Goal: Use online tool/utility: Utilize a website feature to perform a specific function

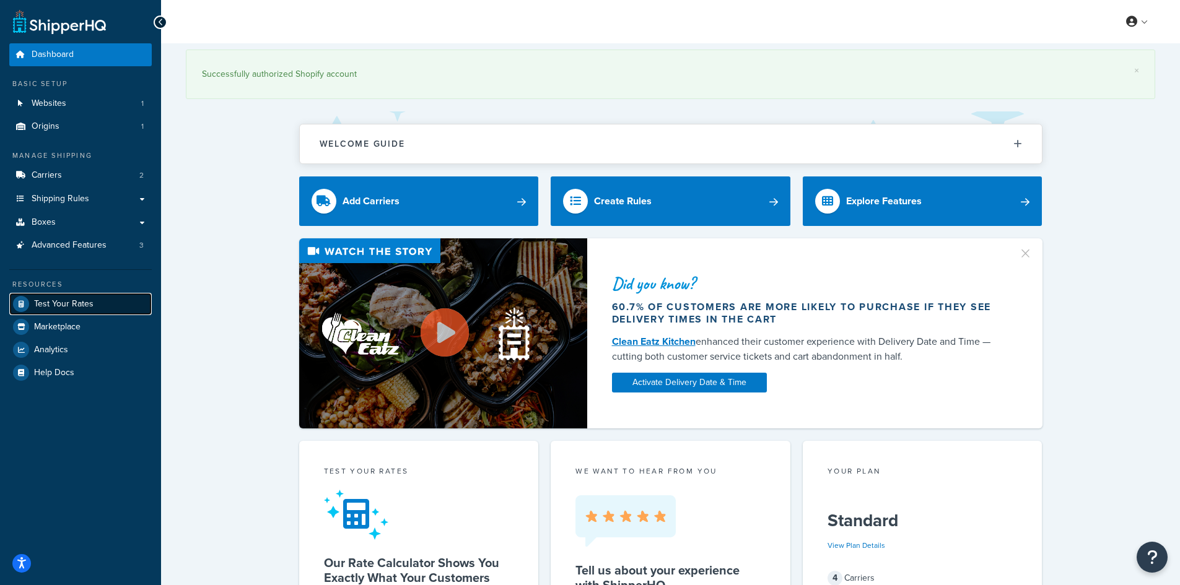
click at [52, 303] on span "Test Your Rates" at bounding box center [63, 304] width 59 height 11
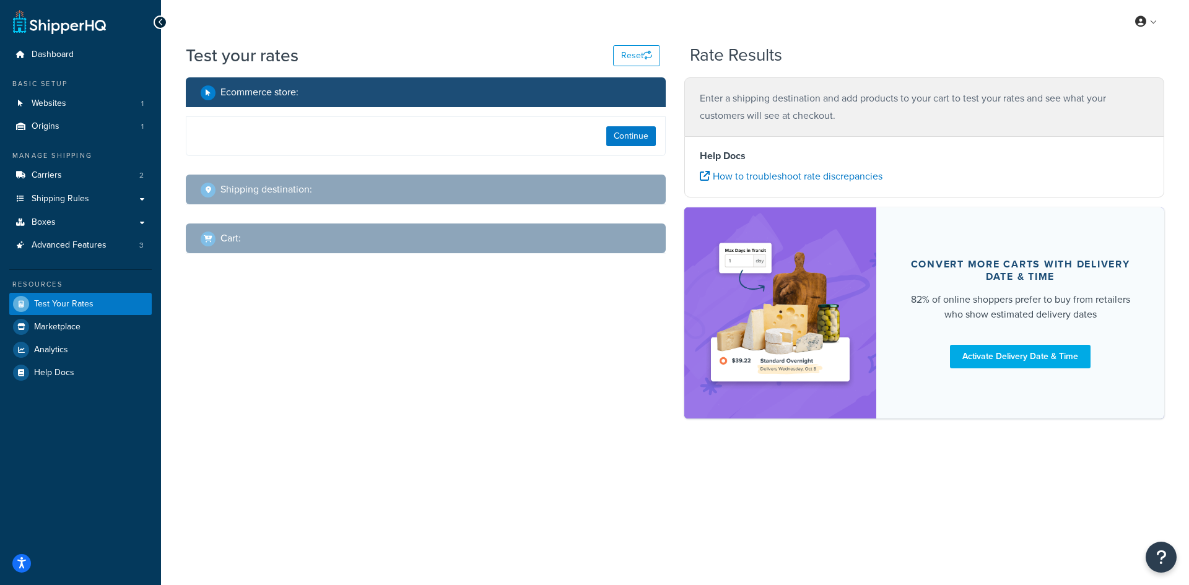
select select "[GEOGRAPHIC_DATA]"
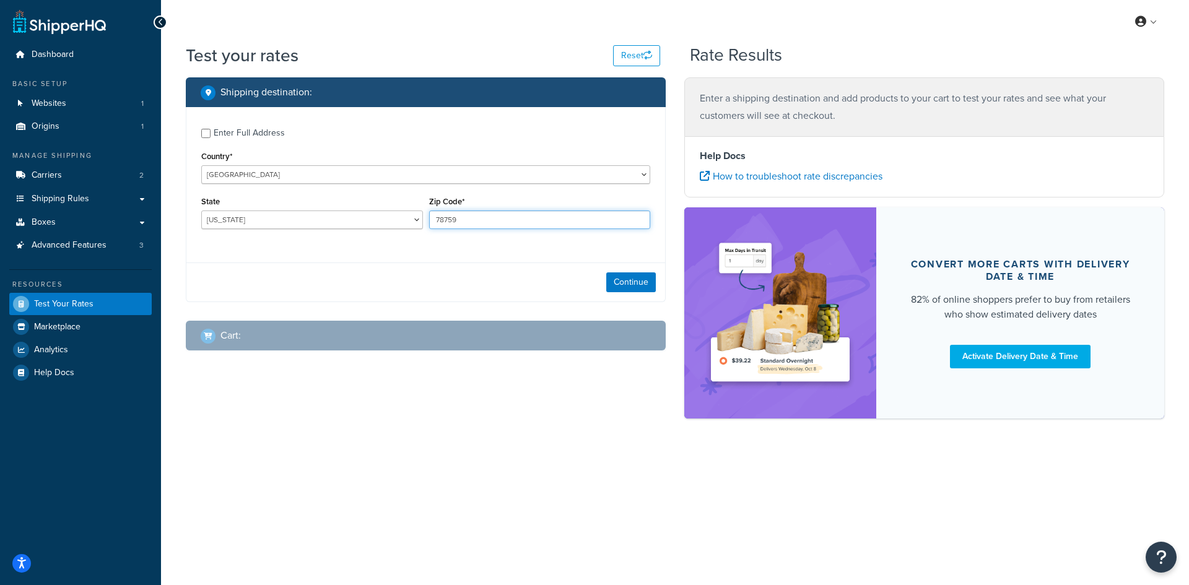
click at [458, 217] on input "78759" at bounding box center [540, 220] width 222 height 19
paste input "87104"
type input "87104"
click at [345, 219] on select "[US_STATE] [US_STATE] [US_STATE] [US_STATE] [US_STATE] Armed Forces Americas Ar…" at bounding box center [312, 220] width 222 height 19
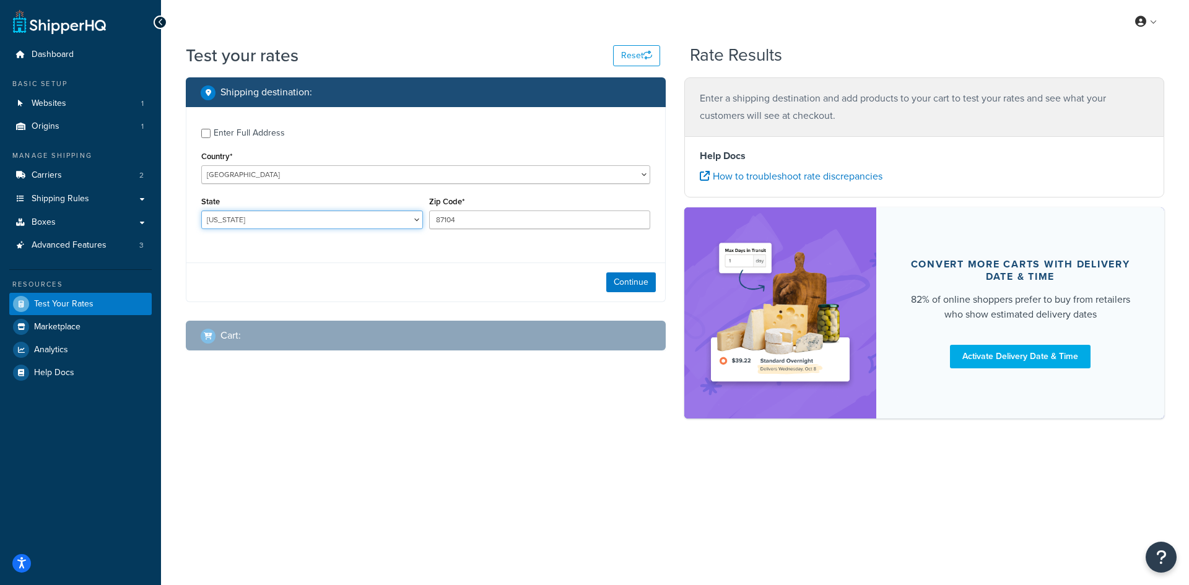
select select "NM"
click at [201, 211] on select "[US_STATE] [US_STATE] [US_STATE] [US_STATE] [US_STATE] Armed Forces Americas Ar…" at bounding box center [312, 220] width 222 height 19
click at [635, 286] on button "Continue" at bounding box center [631, 283] width 50 height 20
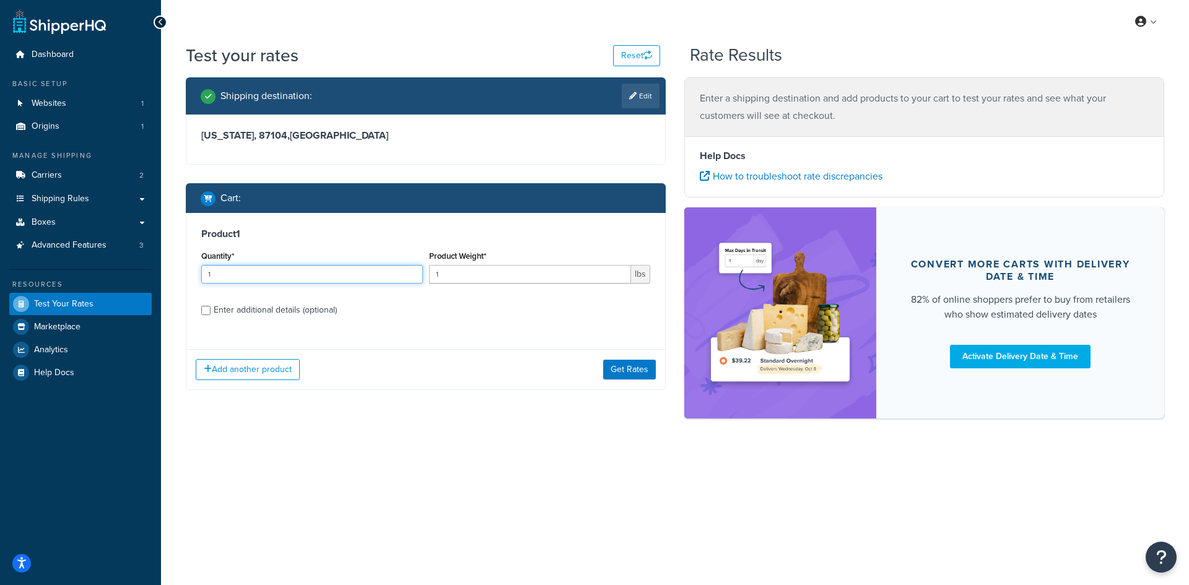
click at [270, 275] on input "1" at bounding box center [312, 274] width 222 height 19
type input "100"
drag, startPoint x: 510, startPoint y: 273, endPoint x: 503, endPoint y: 273, distance: 6.8
click at [509, 273] on input "1" at bounding box center [530, 274] width 203 height 19
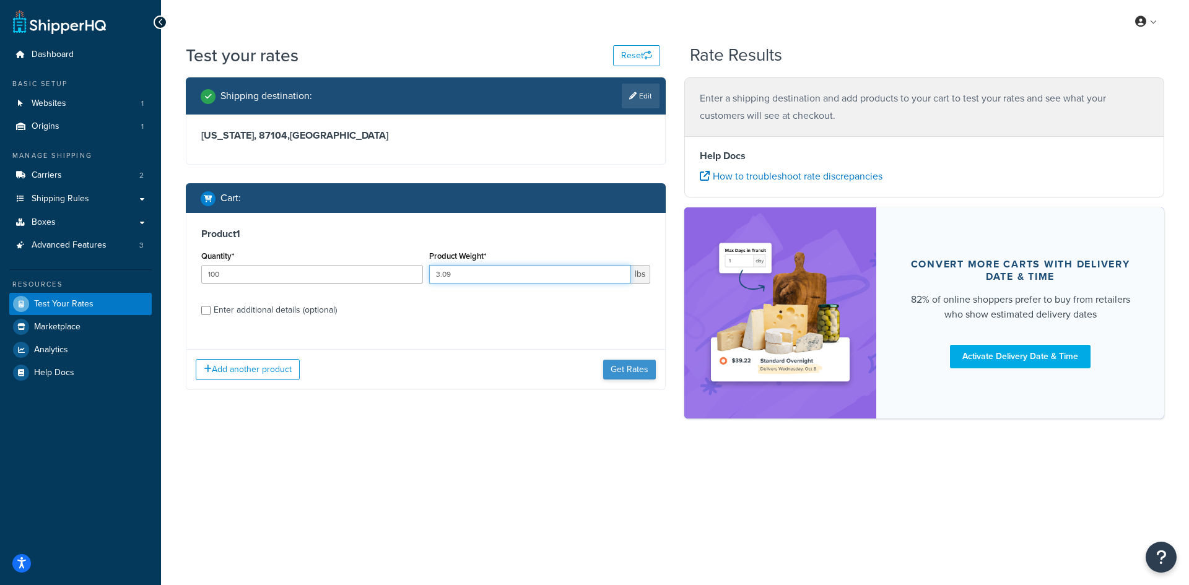
type input "3.09"
click at [617, 361] on button "Get Rates" at bounding box center [629, 370] width 53 height 20
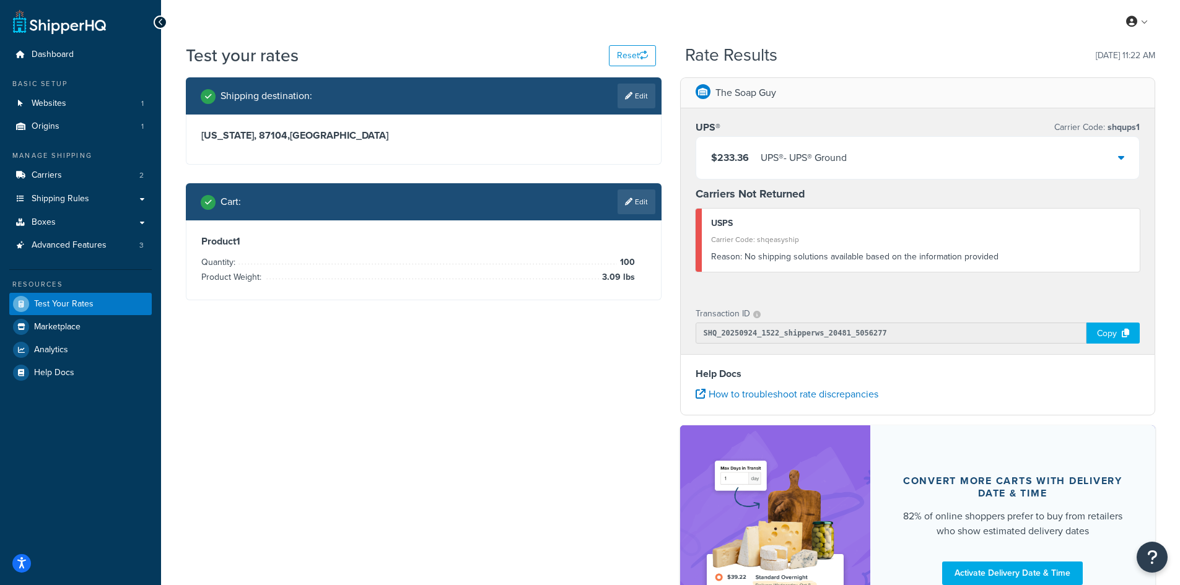
click at [889, 160] on div "$233.36 UPS® - UPS® Ground" at bounding box center [917, 158] width 443 height 42
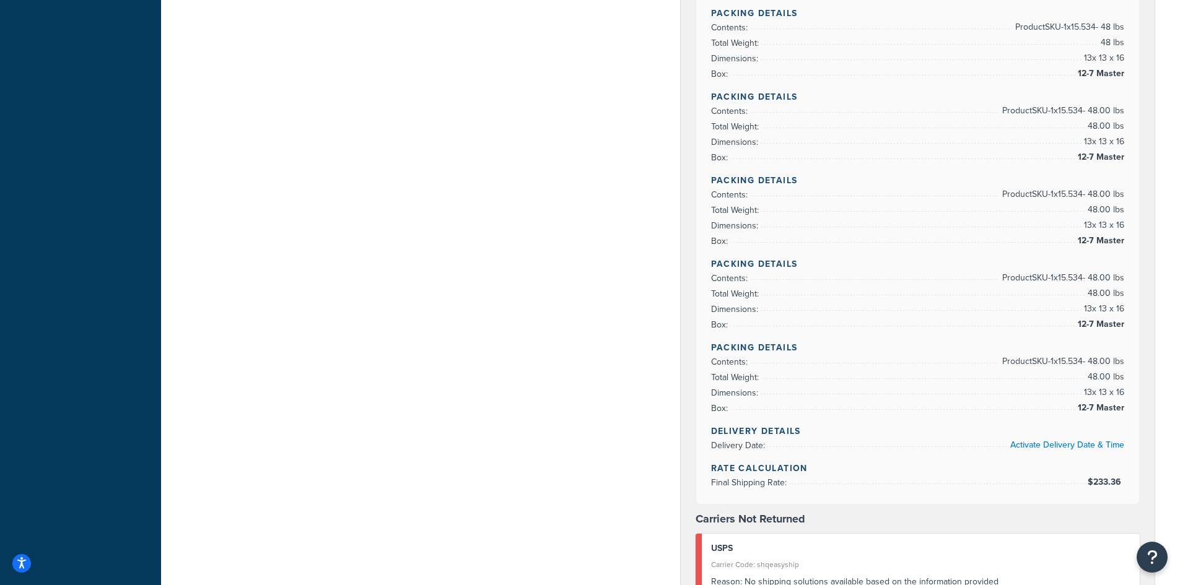
scroll to position [434, 0]
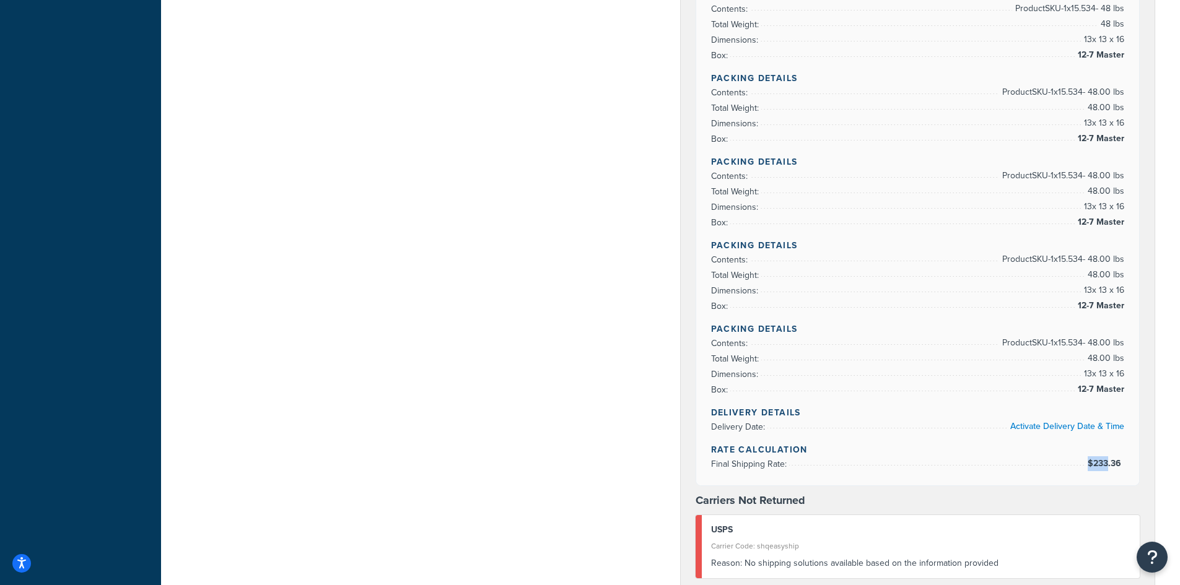
drag, startPoint x: 1126, startPoint y: 463, endPoint x: 1106, endPoint y: 464, distance: 19.9
click at [1106, 464] on div "Rate Details Type of Rates: Negotiated Rate Address Type: BUSINESS Packing Deta…" at bounding box center [917, 115] width 443 height 740
click at [1095, 463] on span "$233.36" at bounding box center [1106, 463] width 37 height 13
drag, startPoint x: 1095, startPoint y: 463, endPoint x: 1102, endPoint y: 463, distance: 6.8
click at [1102, 463] on span "$233.36" at bounding box center [1106, 463] width 37 height 13
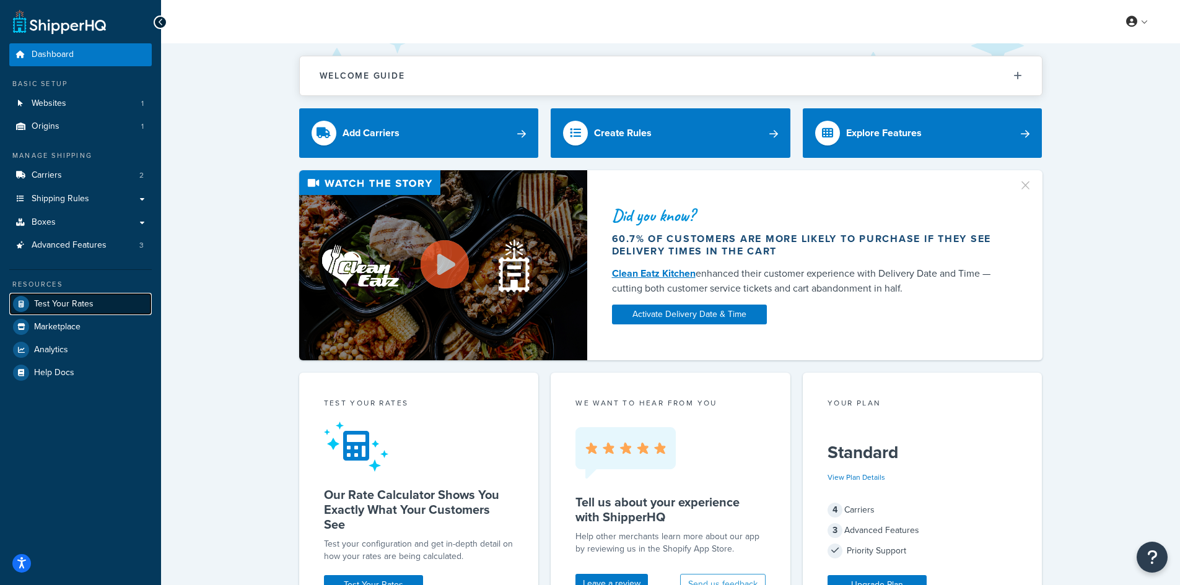
click at [92, 299] on span "Test Your Rates" at bounding box center [63, 304] width 59 height 11
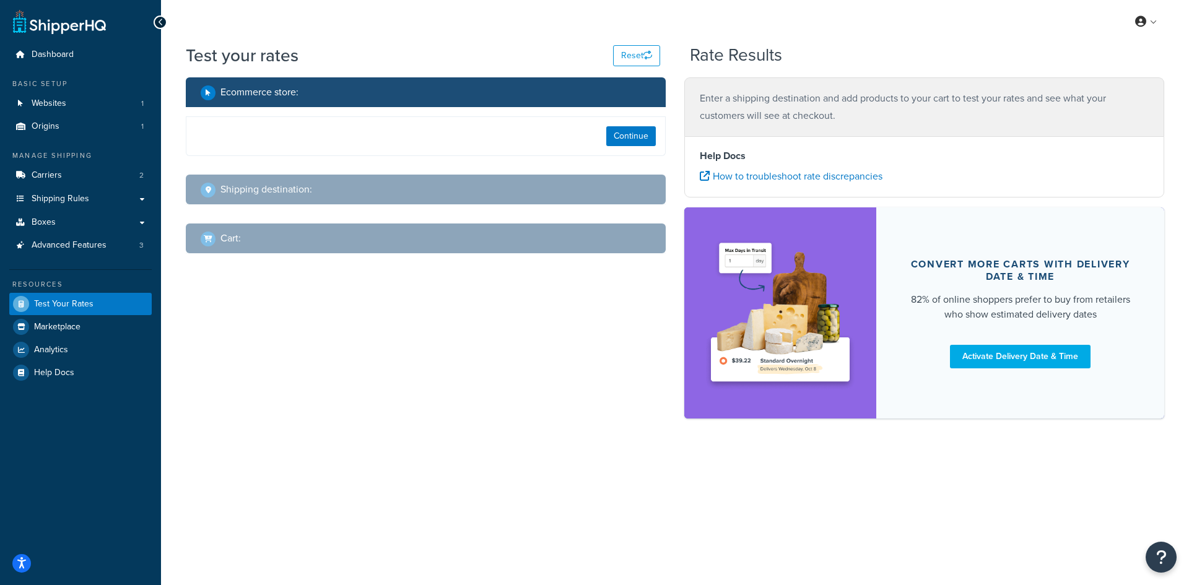
select select "[GEOGRAPHIC_DATA]"
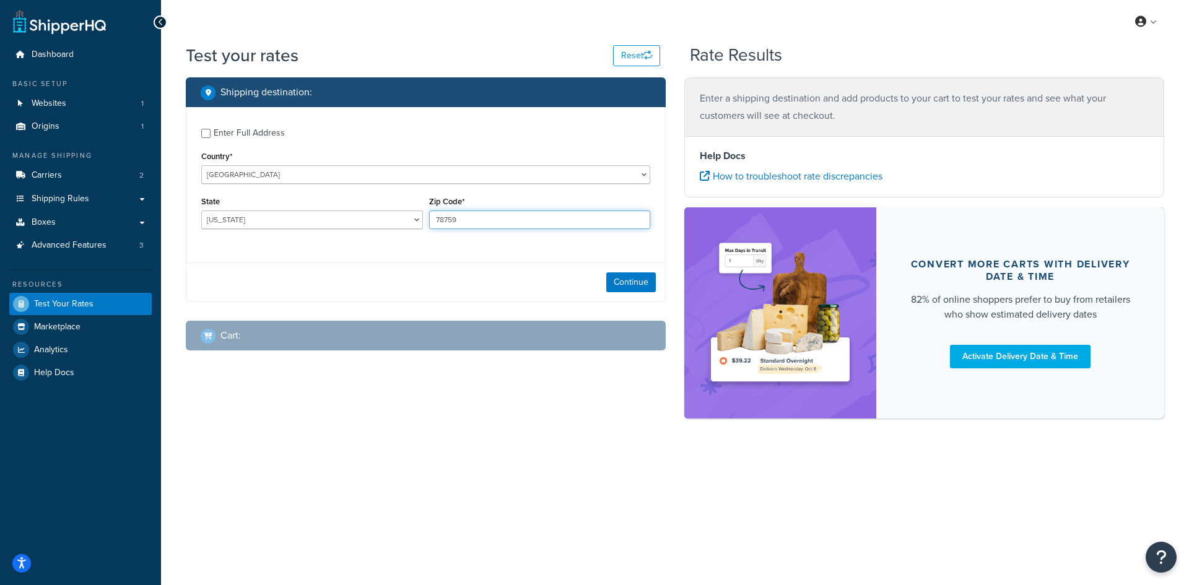
click at [471, 211] on input "78759" at bounding box center [540, 220] width 222 height 19
paste input "87104"
type input "87104"
click at [303, 211] on select "[US_STATE] [US_STATE] [US_STATE] [US_STATE] [US_STATE] Armed Forces Americas Ar…" at bounding box center [312, 220] width 222 height 19
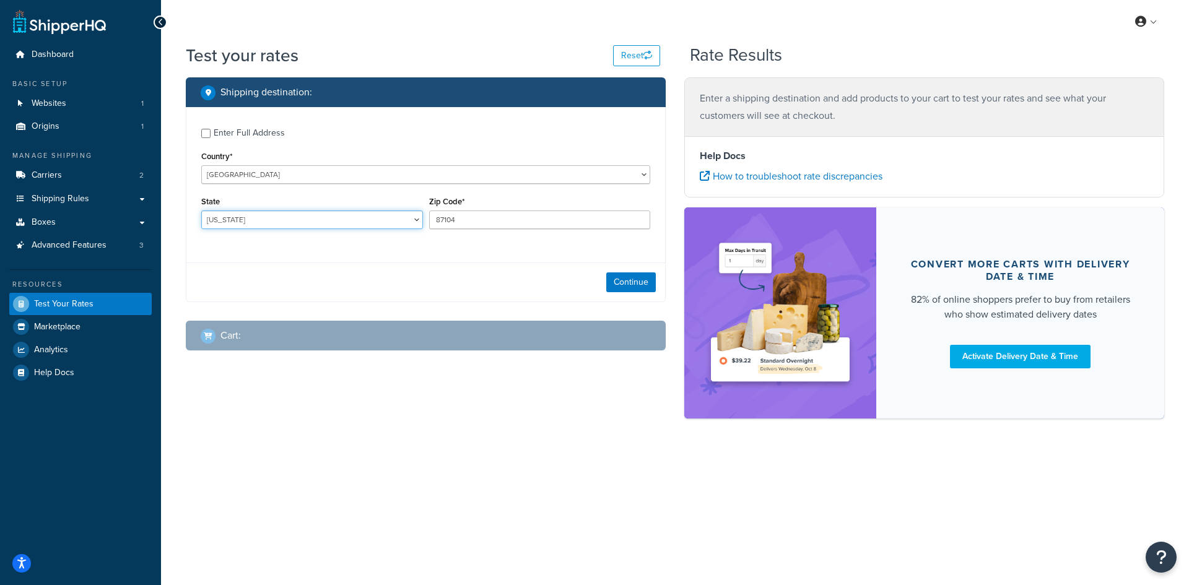
select select "NM"
click at [201, 211] on select "[US_STATE] [US_STATE] [US_STATE] [US_STATE] [US_STATE] Armed Forces Americas Ar…" at bounding box center [312, 220] width 222 height 19
click at [617, 277] on button "Continue" at bounding box center [631, 283] width 50 height 20
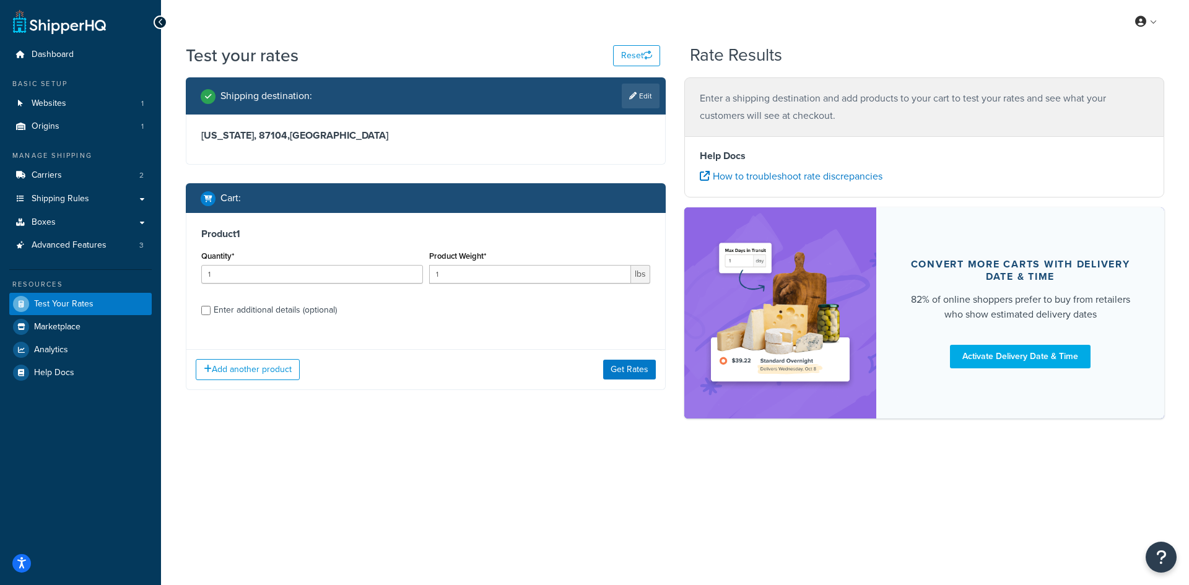
click at [300, 295] on div "Product 1 Quantity* 1 Product Weight* 1 lbs Enter additional details (optional)" at bounding box center [425, 276] width 479 height 127
click at [289, 284] on input "1" at bounding box center [312, 274] width 222 height 19
type input "100"
type input "3.00"
click at [641, 367] on button "Get Rates" at bounding box center [629, 370] width 53 height 20
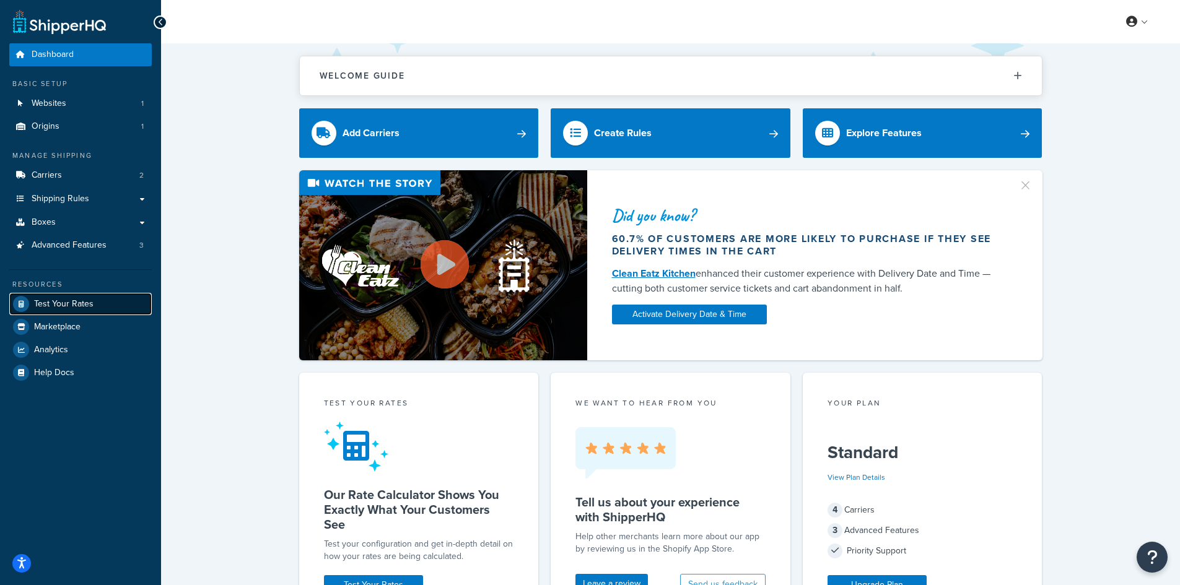
click at [45, 300] on span "Test Your Rates" at bounding box center [63, 304] width 59 height 11
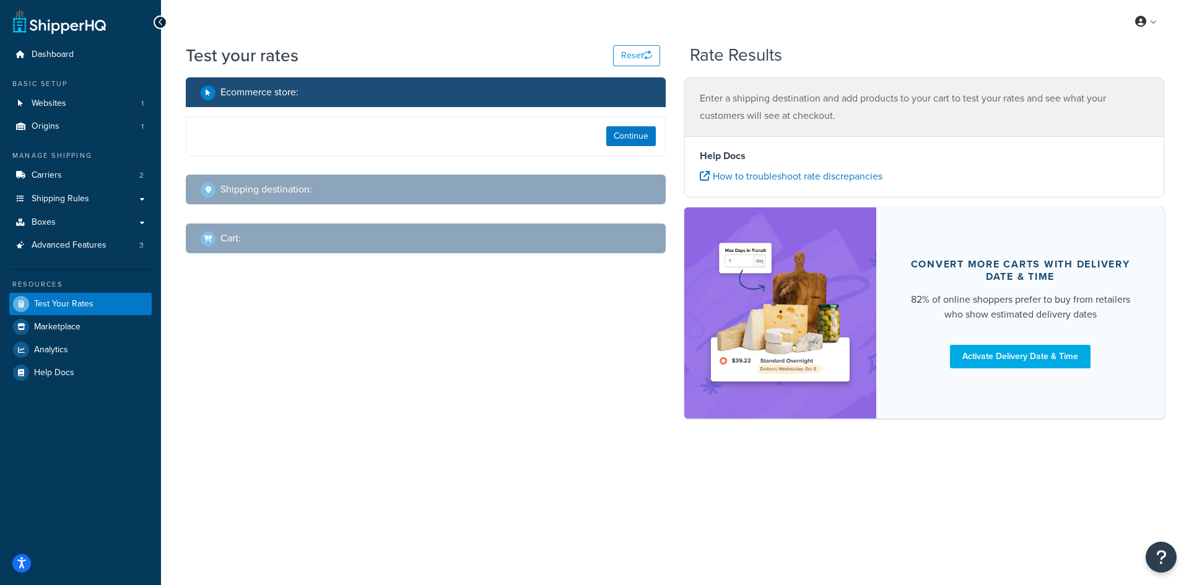
select select "[GEOGRAPHIC_DATA]"
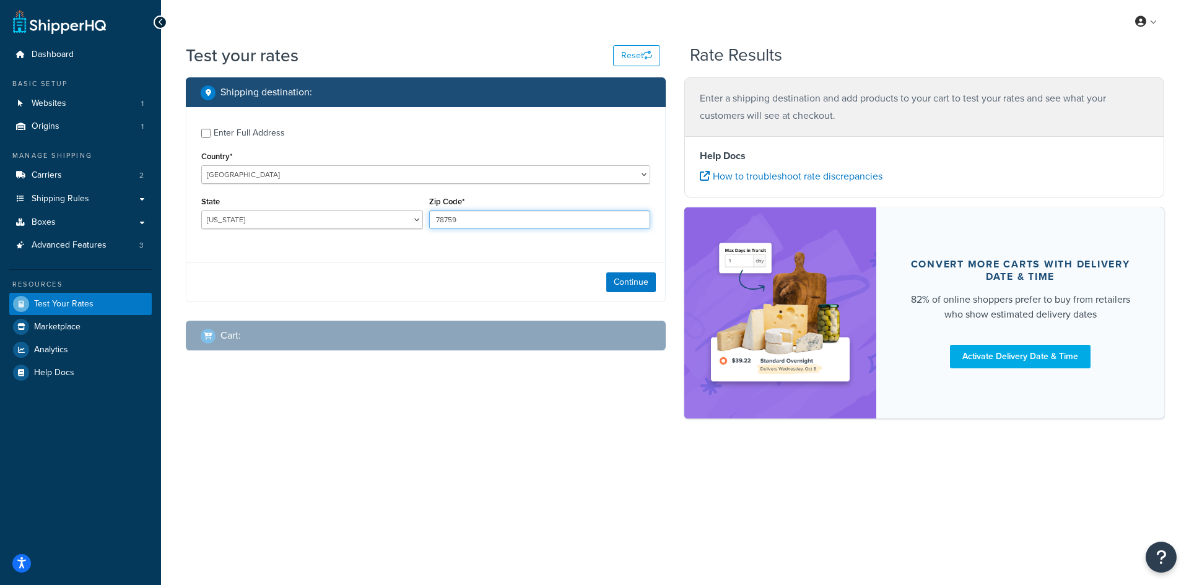
click at [459, 214] on input "78759" at bounding box center [540, 220] width 222 height 19
paste input "6148"
type input "76148"
click at [640, 287] on button "Continue" at bounding box center [631, 283] width 50 height 20
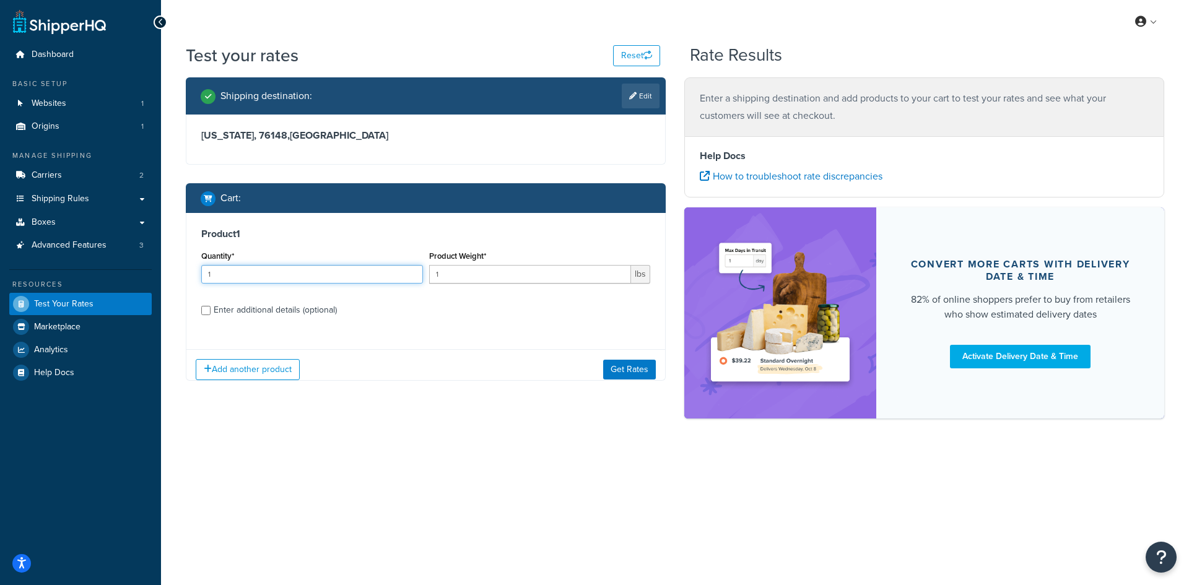
click at [279, 282] on input "1" at bounding box center [312, 274] width 222 height 19
type input "100"
click at [447, 274] on input "1" at bounding box center [530, 274] width 203 height 19
type input "0.32"
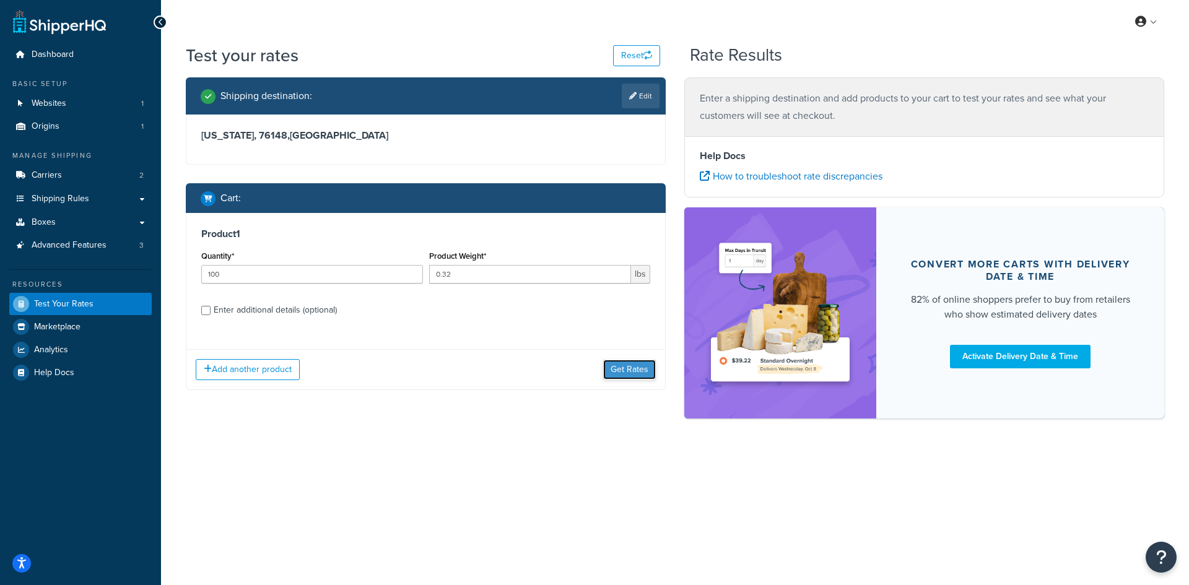
click at [642, 380] on button "Get Rates" at bounding box center [629, 370] width 53 height 20
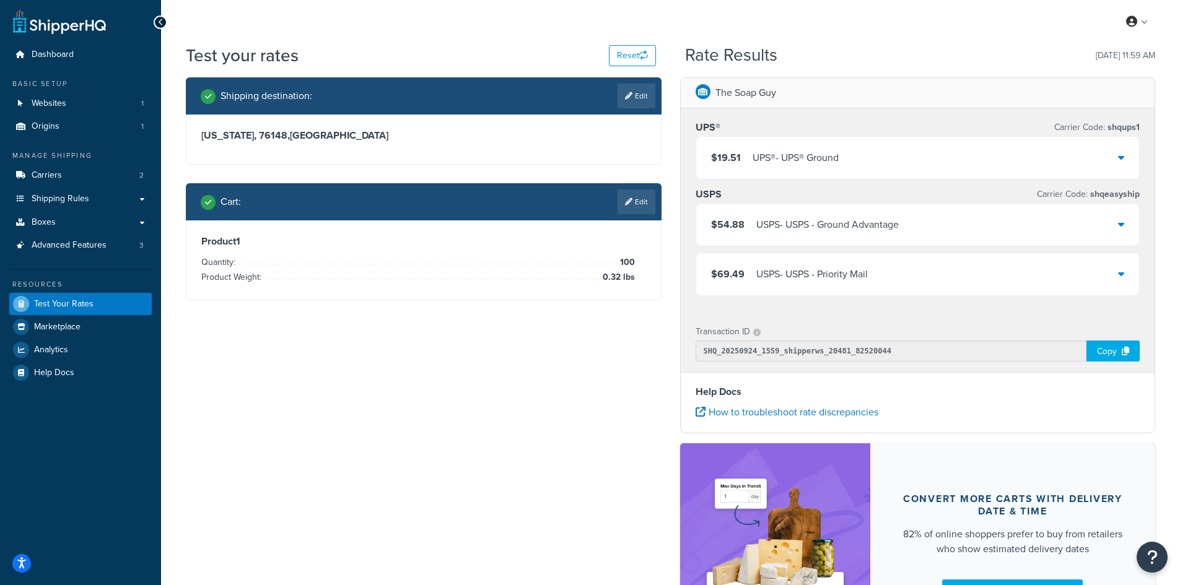
click at [795, 145] on div "$19.51 UPS® - UPS® Ground" at bounding box center [917, 158] width 443 height 42
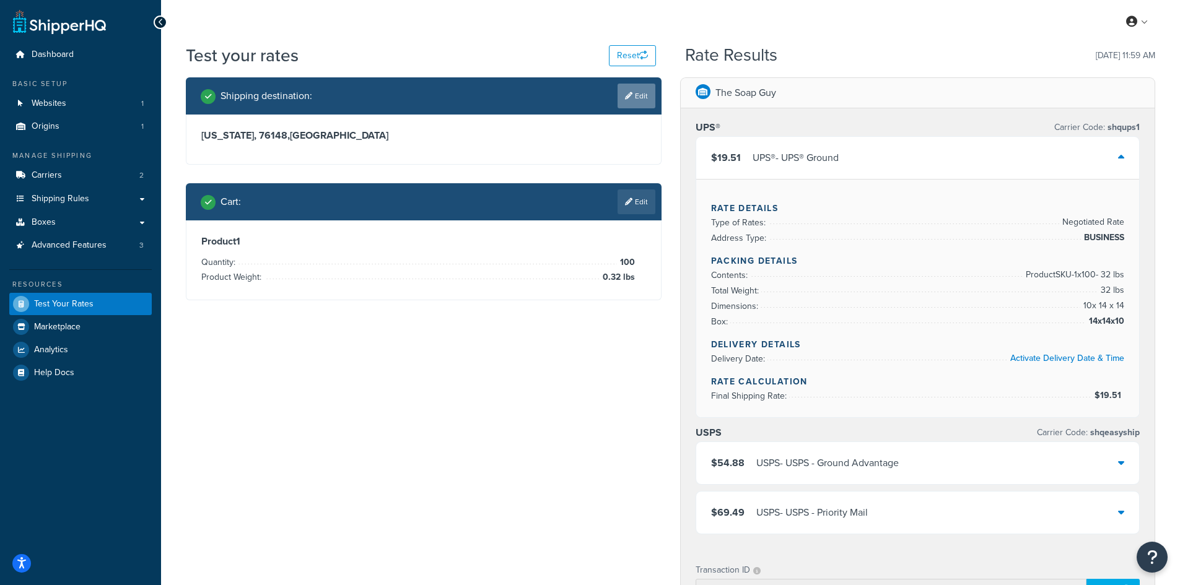
click at [632, 94] on link "Edit" at bounding box center [636, 96] width 38 height 25
select select "[GEOGRAPHIC_DATA]"
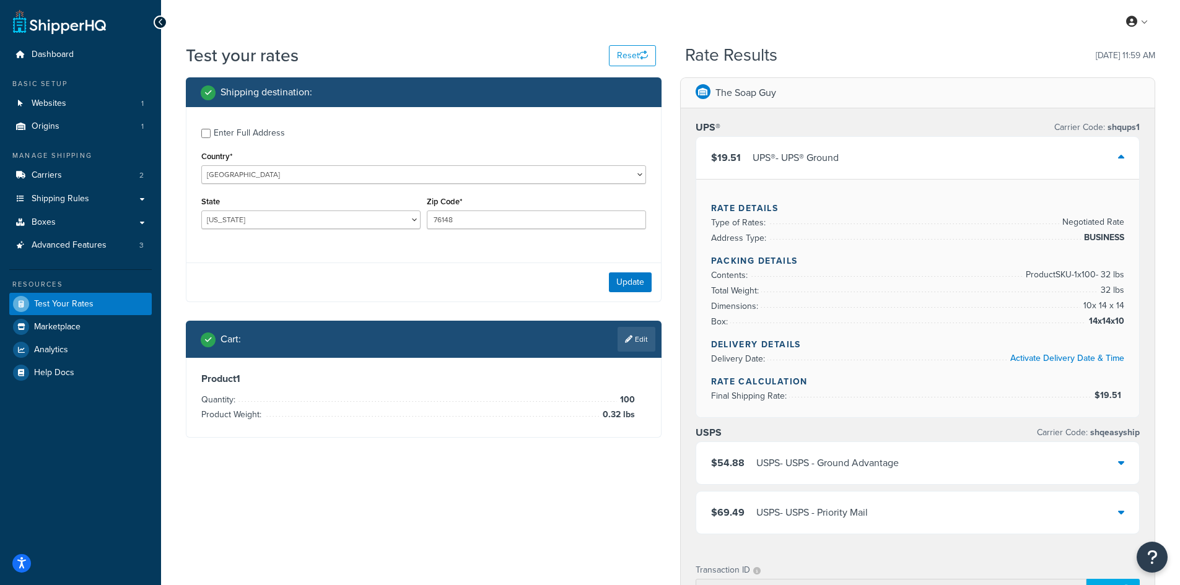
click at [452, 211] on div "Zip Code* 76148" at bounding box center [536, 211] width 219 height 36
click at [444, 214] on input "76148" at bounding box center [536, 220] width 219 height 19
paste input "91910"
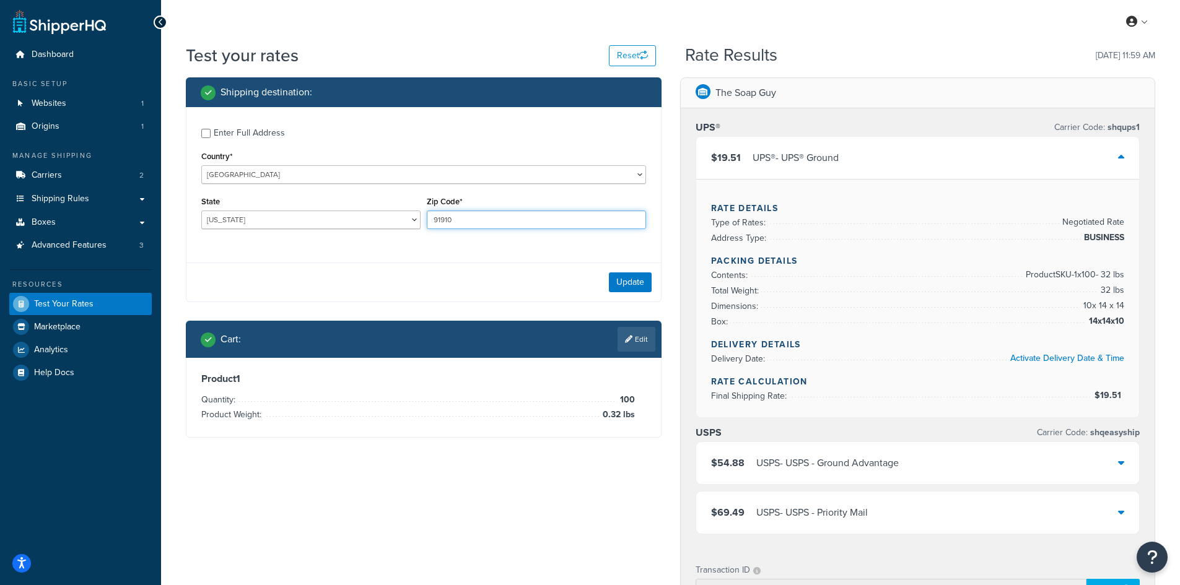
type input "91910"
click at [353, 219] on select "[US_STATE] [US_STATE] [US_STATE] [US_STATE] [US_STATE] Armed Forces Americas Ar…" at bounding box center [310, 220] width 219 height 19
select select "CA"
click at [201, 211] on select "[US_STATE] [US_STATE] [US_STATE] [US_STATE] [US_STATE] Armed Forces Americas Ar…" at bounding box center [310, 220] width 219 height 19
click at [622, 281] on button "Update" at bounding box center [630, 283] width 43 height 20
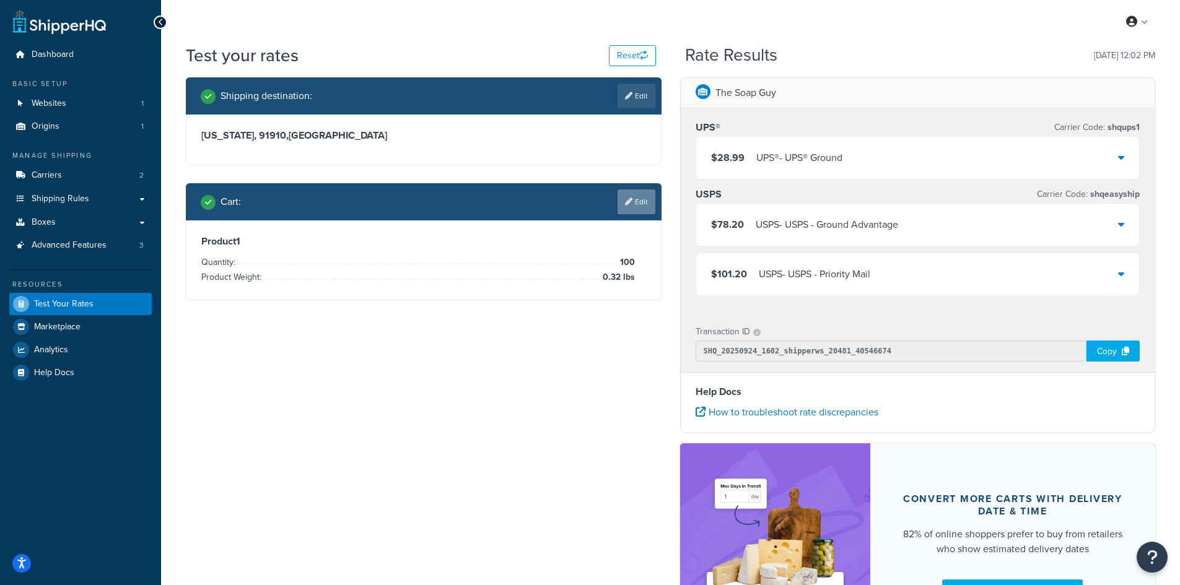
click at [630, 201] on icon at bounding box center [628, 201] width 7 height 7
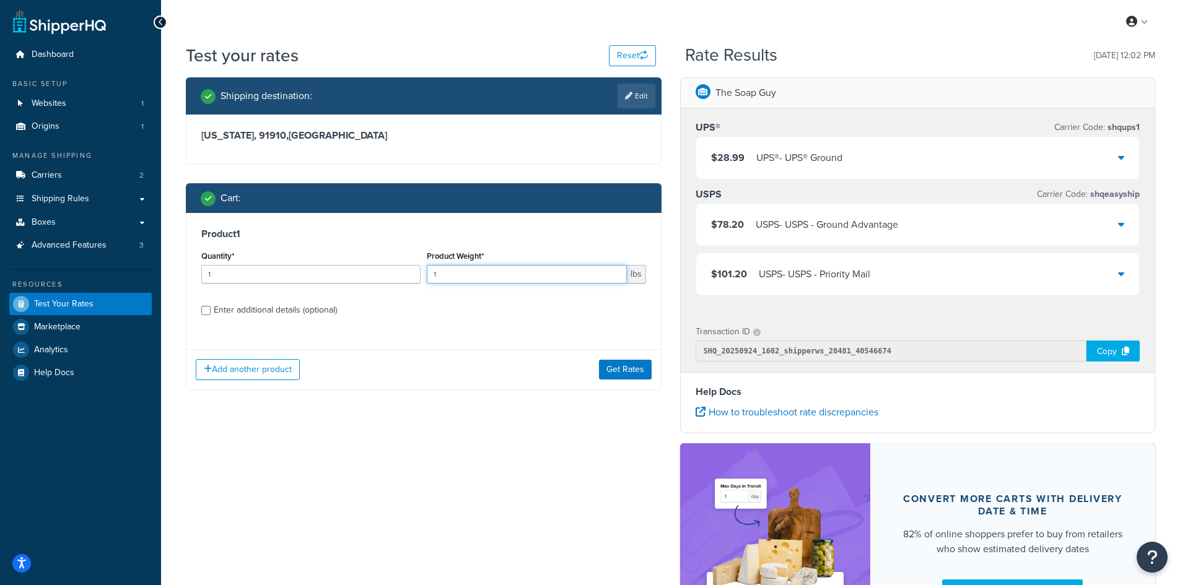
click at [461, 267] on input "1" at bounding box center [527, 274] width 200 height 19
paste input "0.14"
type input "0.14"
click at [222, 268] on input "1" at bounding box center [310, 274] width 219 height 19
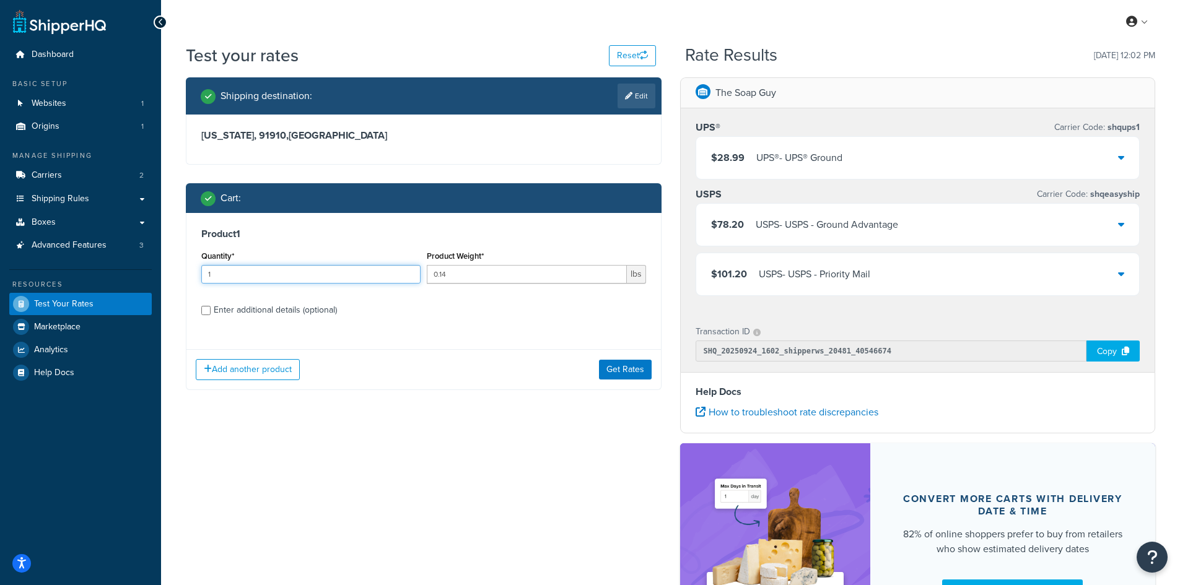
click at [222, 268] on input "1" at bounding box center [310, 274] width 219 height 19
type input "100"
click at [625, 368] on button "Get Rates" at bounding box center [625, 370] width 53 height 20
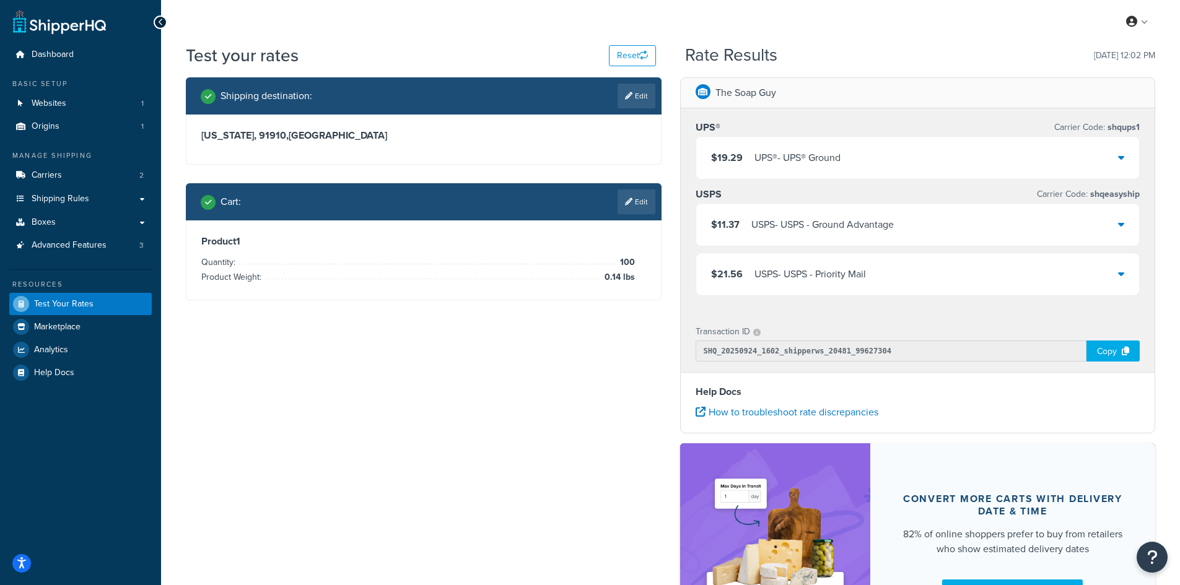
click at [978, 224] on div "$11.37 USPS - USPS - Ground Advantage" at bounding box center [917, 225] width 443 height 42
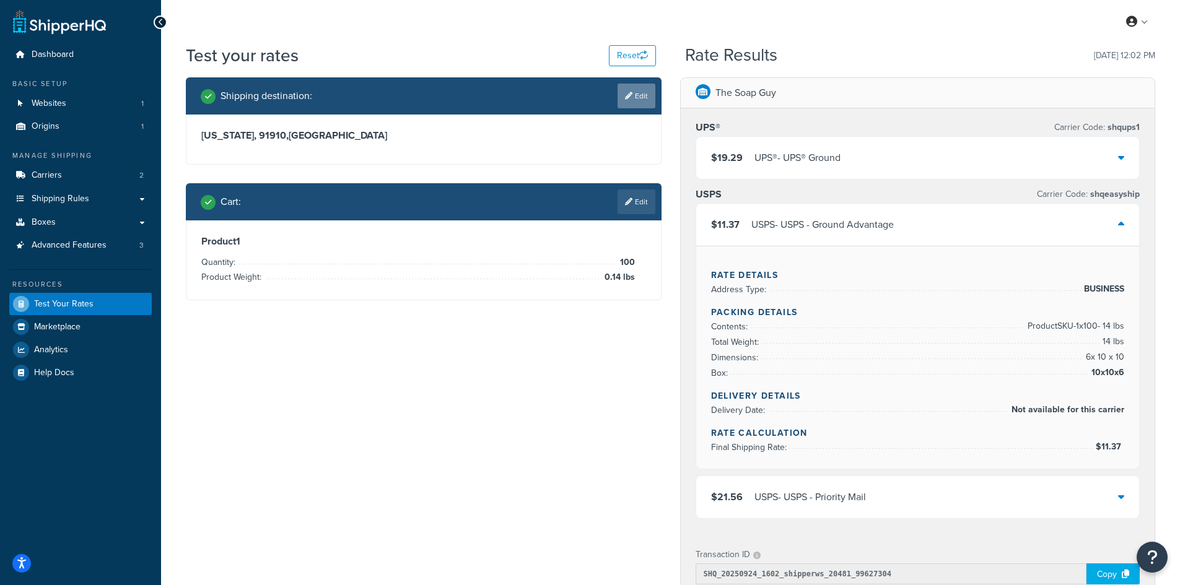
click at [622, 94] on link "Edit" at bounding box center [636, 96] width 38 height 25
select select "CA"
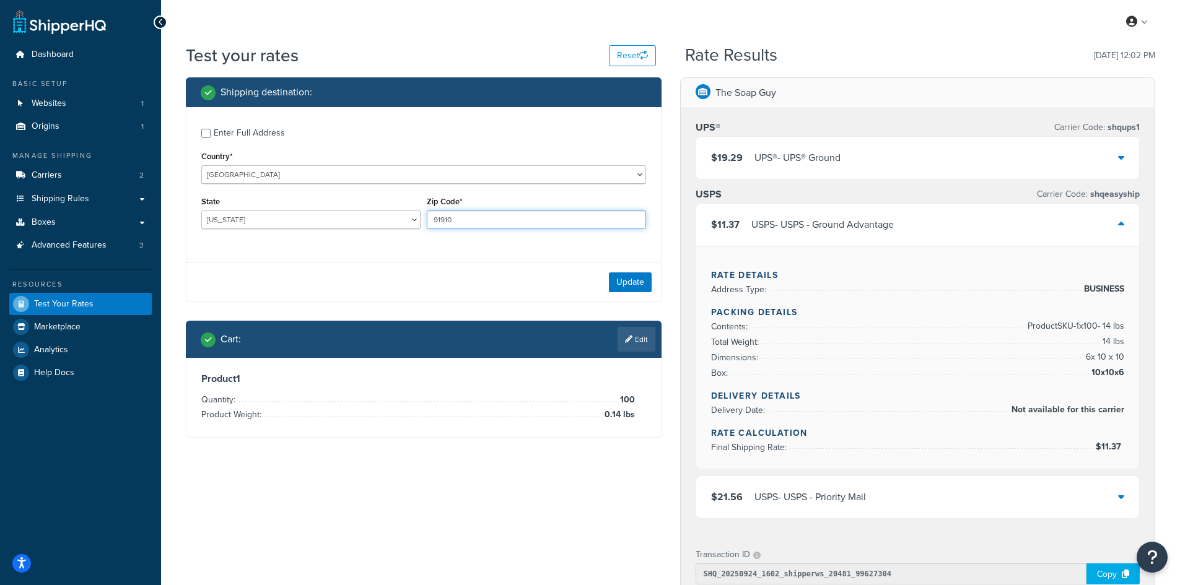
click at [510, 223] on input "91910" at bounding box center [536, 220] width 219 height 19
paste input "11234"
type input "11234"
click at [245, 212] on select "[US_STATE] [US_STATE] [US_STATE] [US_STATE] [US_STATE] Armed Forces Americas Ar…" at bounding box center [310, 220] width 219 height 19
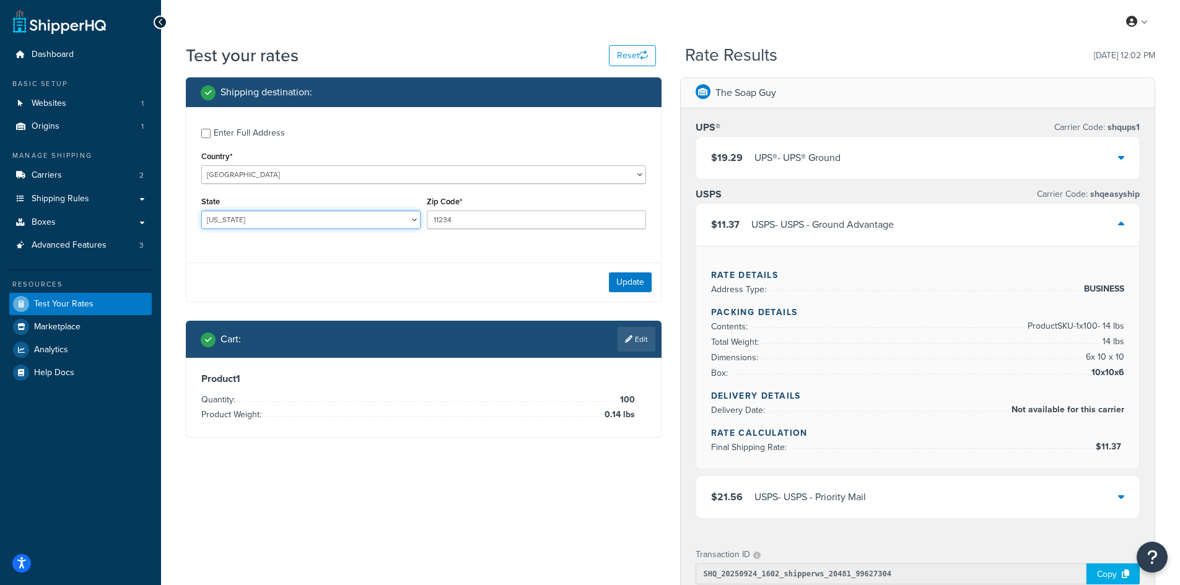
select select "NY"
click at [201, 211] on select "[US_STATE] [US_STATE] [US_STATE] [US_STATE] [US_STATE] Armed Forces Americas Ar…" at bounding box center [310, 220] width 219 height 19
click at [634, 277] on button "Update" at bounding box center [630, 283] width 43 height 20
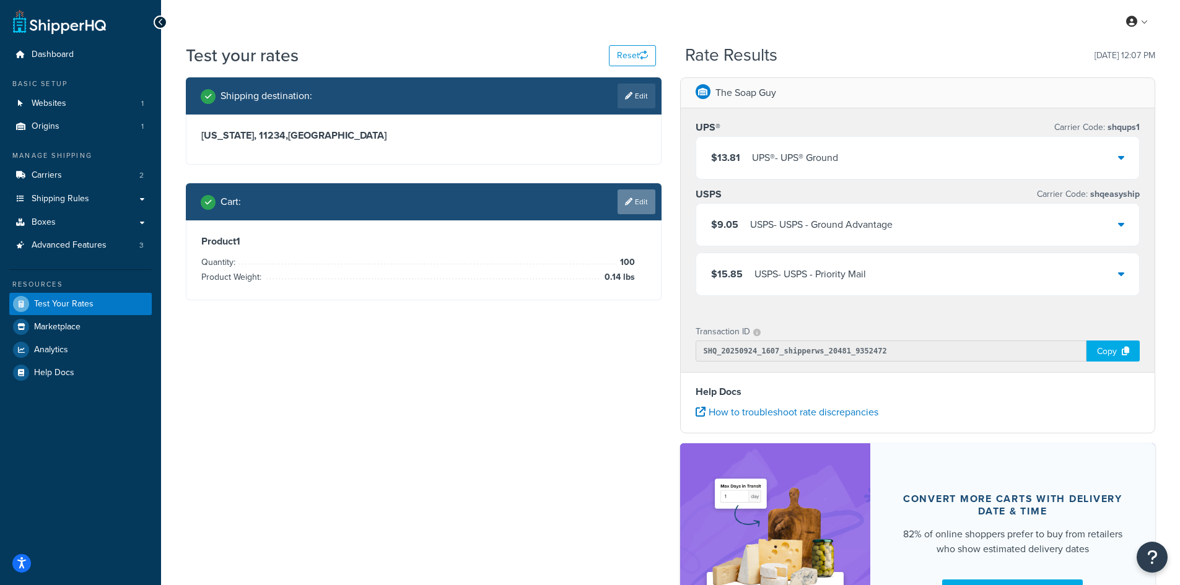
click at [628, 196] on link "Edit" at bounding box center [636, 202] width 38 height 25
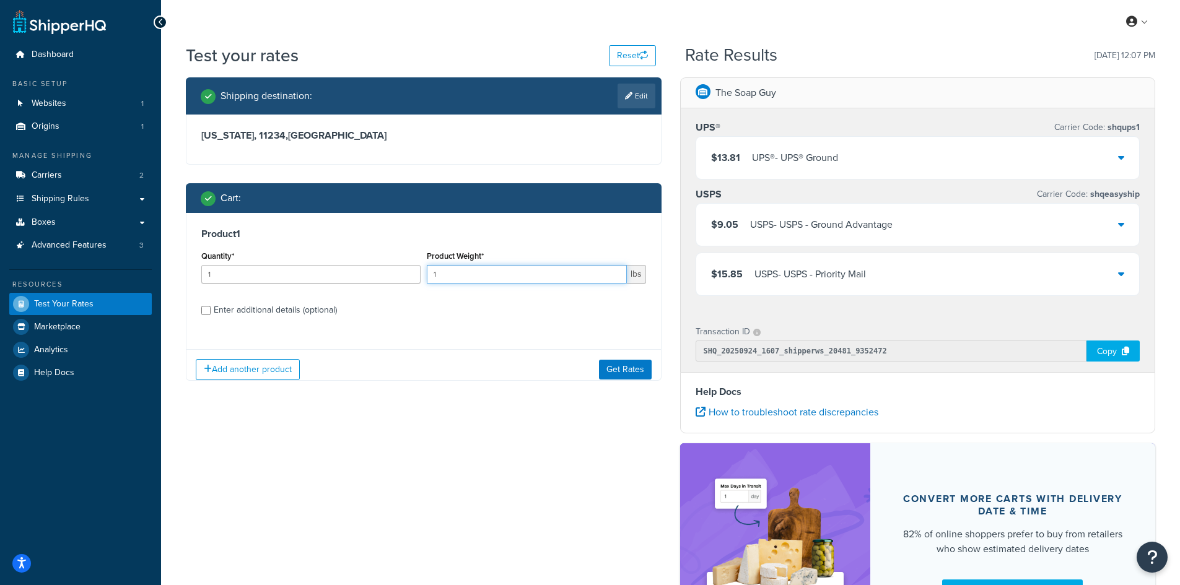
click at [449, 275] on input "1" at bounding box center [527, 274] width 200 height 19
paste input ".20"
type input "1.20"
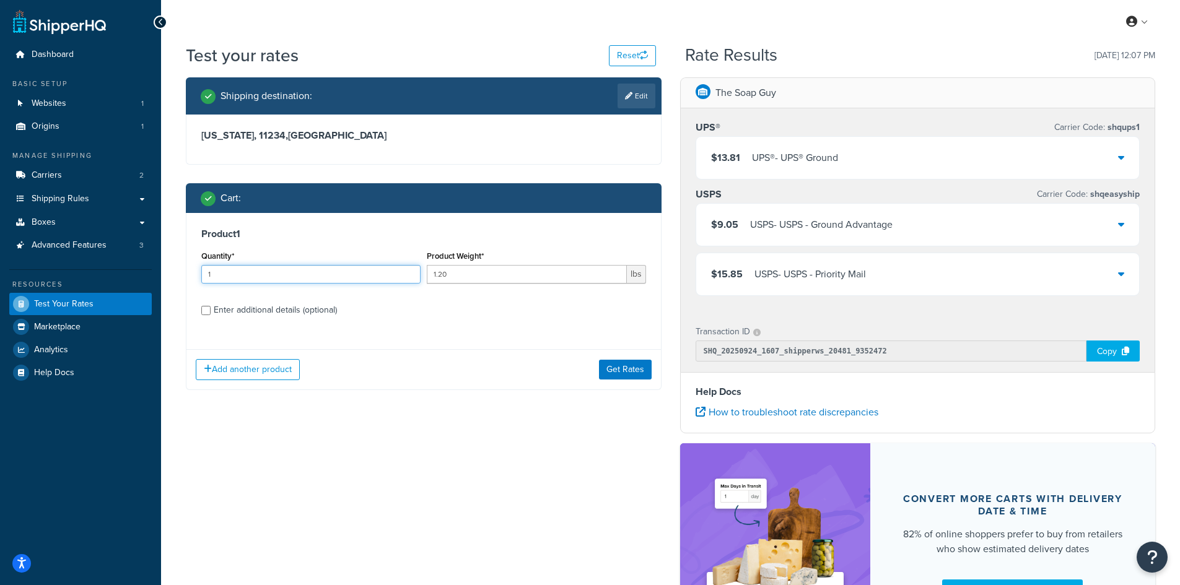
click at [363, 274] on input "1" at bounding box center [310, 274] width 219 height 19
type input "100"
click at [626, 369] on button "Get Rates" at bounding box center [625, 370] width 53 height 20
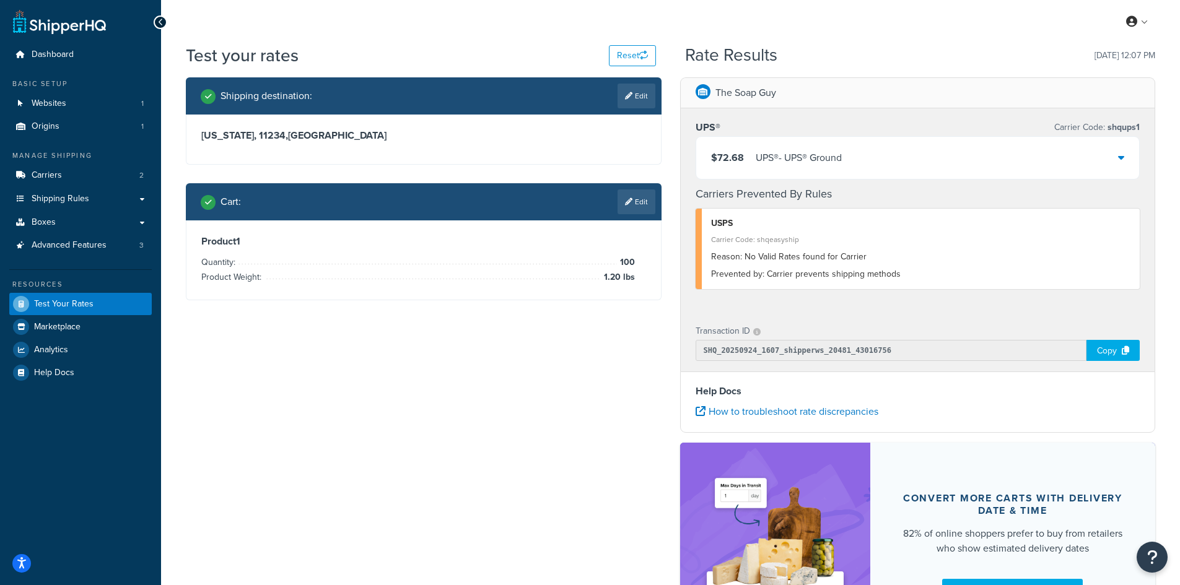
click at [790, 147] on div "$72.68 UPS® - UPS® Ground" at bounding box center [917, 158] width 443 height 42
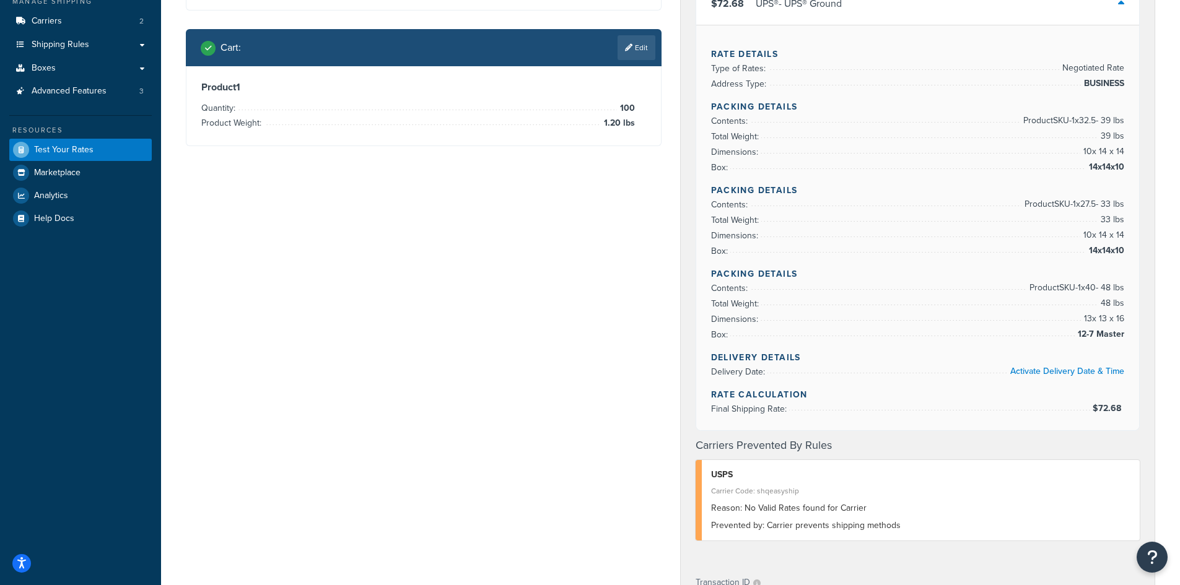
scroll to position [62, 0]
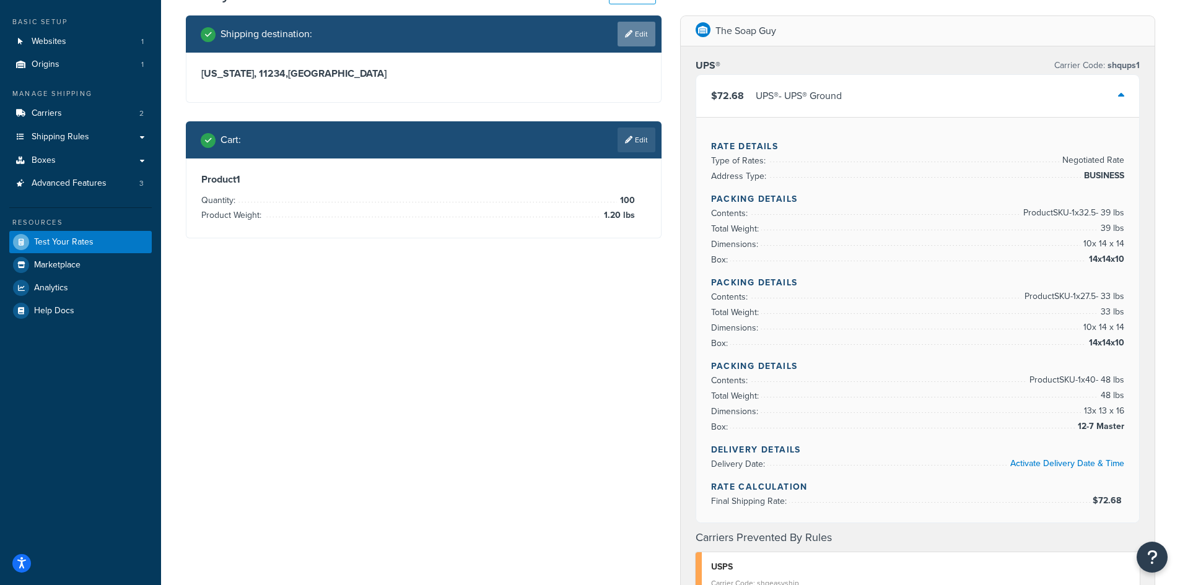
click at [619, 33] on link "Edit" at bounding box center [636, 34] width 38 height 25
select select "NY"
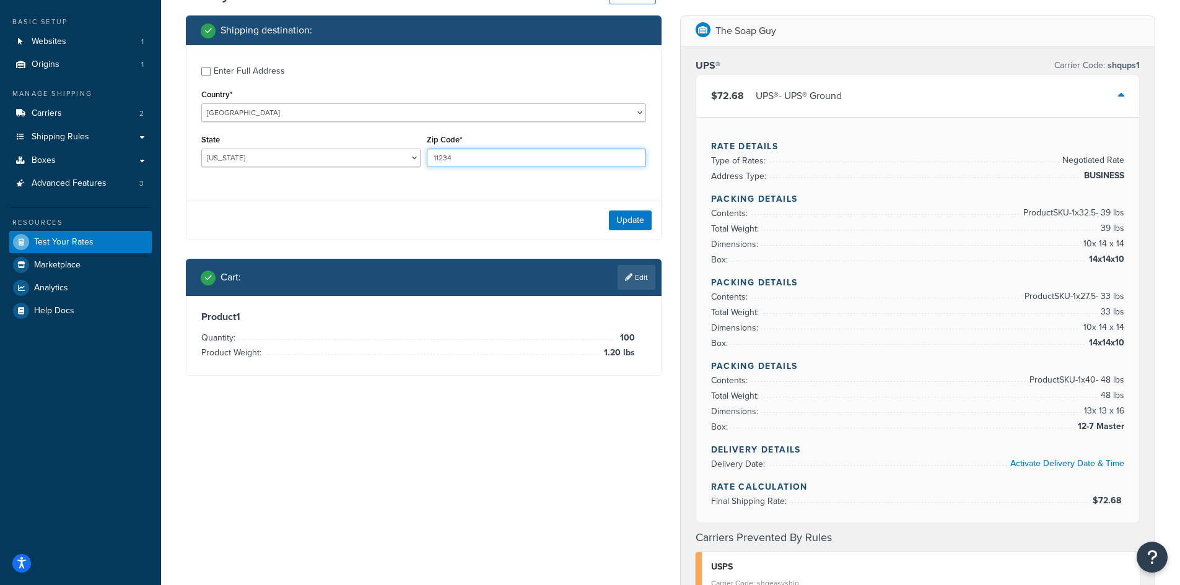
click at [559, 160] on input "11234" at bounding box center [536, 158] width 219 height 19
paste input "8710"
type input "87104"
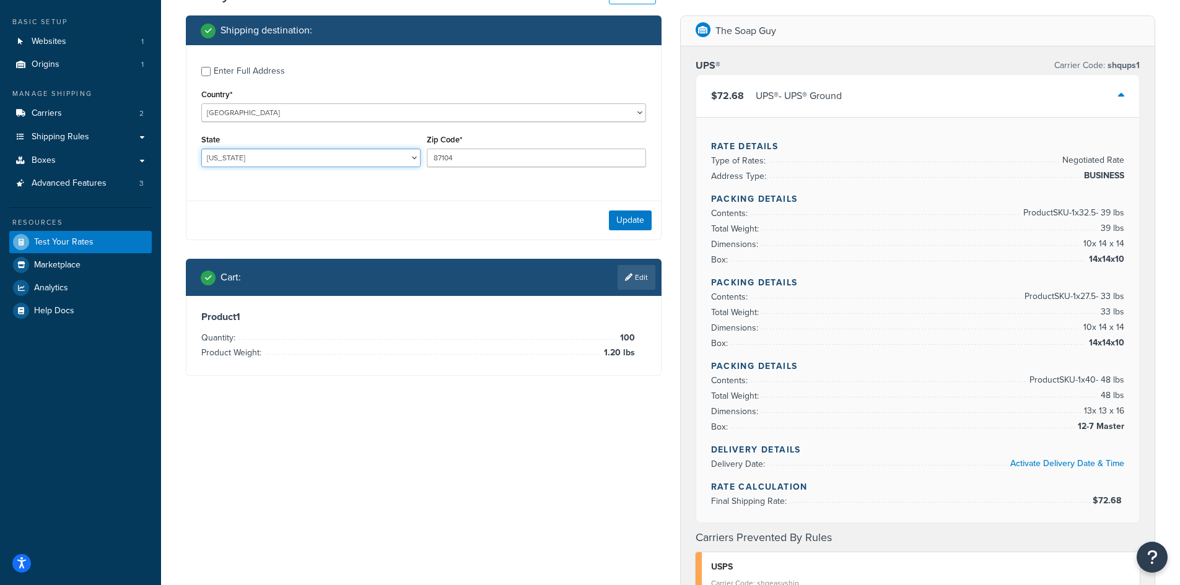
click at [236, 155] on select "[US_STATE] [US_STATE] [US_STATE] [US_STATE] [US_STATE] Armed Forces Americas Ar…" at bounding box center [310, 158] width 219 height 19
select select "NM"
click at [201, 149] on select "[US_STATE] [US_STATE] [US_STATE] [US_STATE] [US_STATE] Armed Forces Americas Ar…" at bounding box center [310, 158] width 219 height 19
click at [609, 225] on button "Update" at bounding box center [630, 221] width 43 height 20
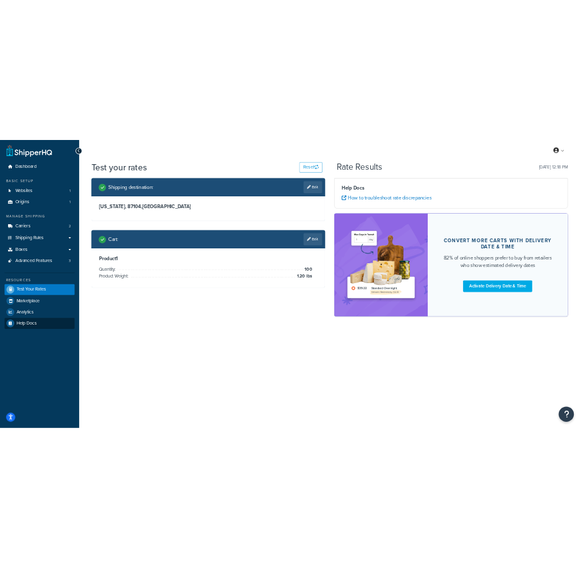
scroll to position [0, 0]
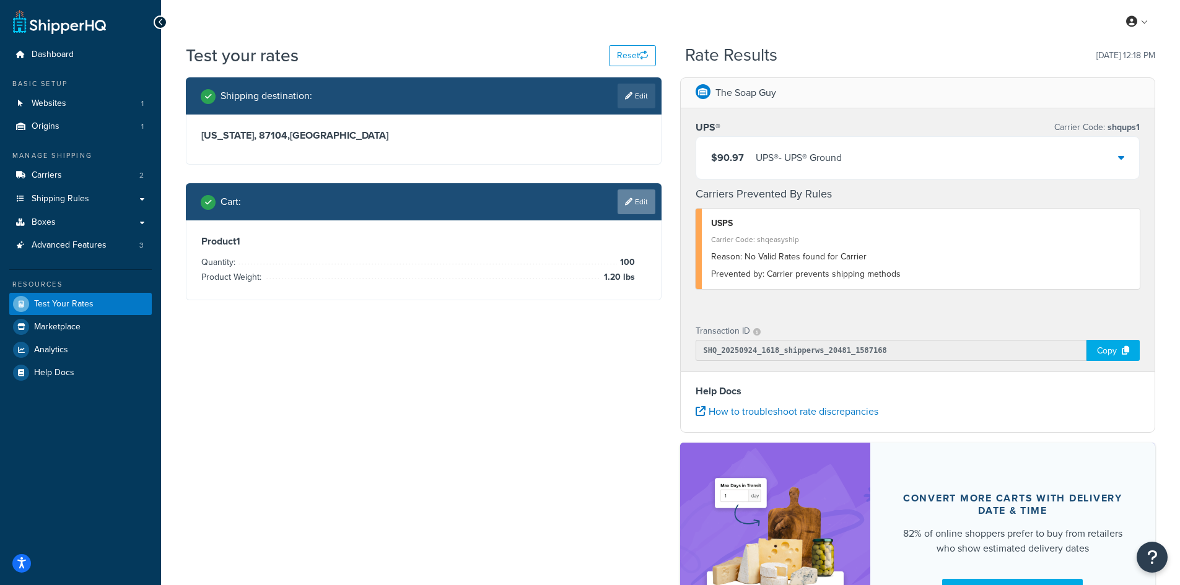
click at [651, 199] on link "Edit" at bounding box center [636, 202] width 38 height 25
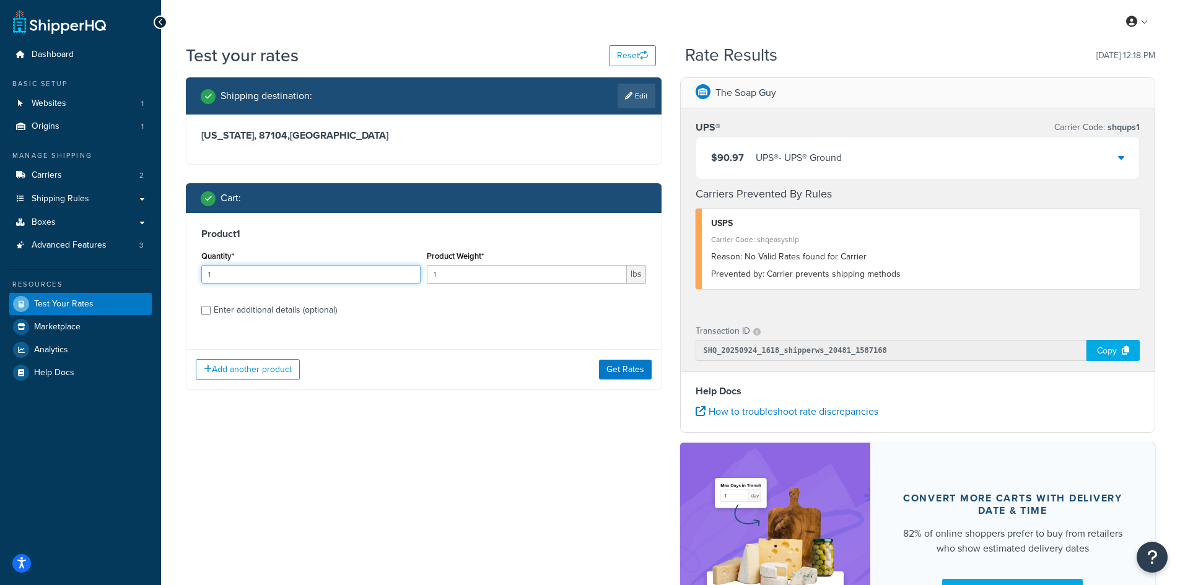
click at [242, 269] on input "1" at bounding box center [310, 274] width 219 height 19
type input "100"
click at [469, 275] on input "1" at bounding box center [527, 274] width 200 height 19
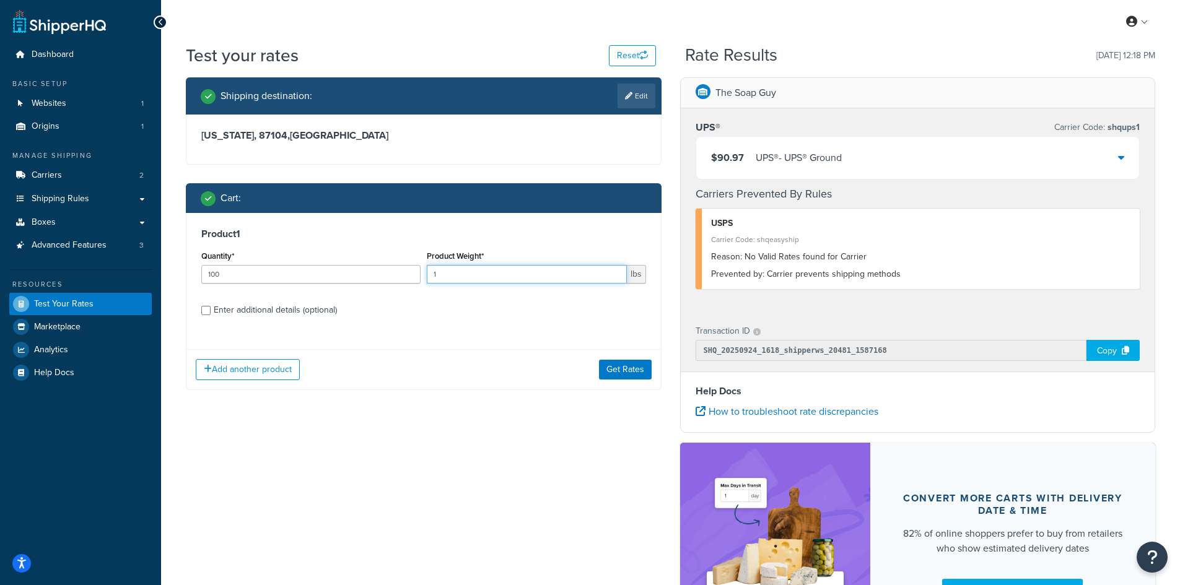
paste input "3.00"
click at [469, 275] on input "13.00" at bounding box center [527, 274] width 200 height 19
click at [464, 275] on input "13.00" at bounding box center [527, 274] width 200 height 19
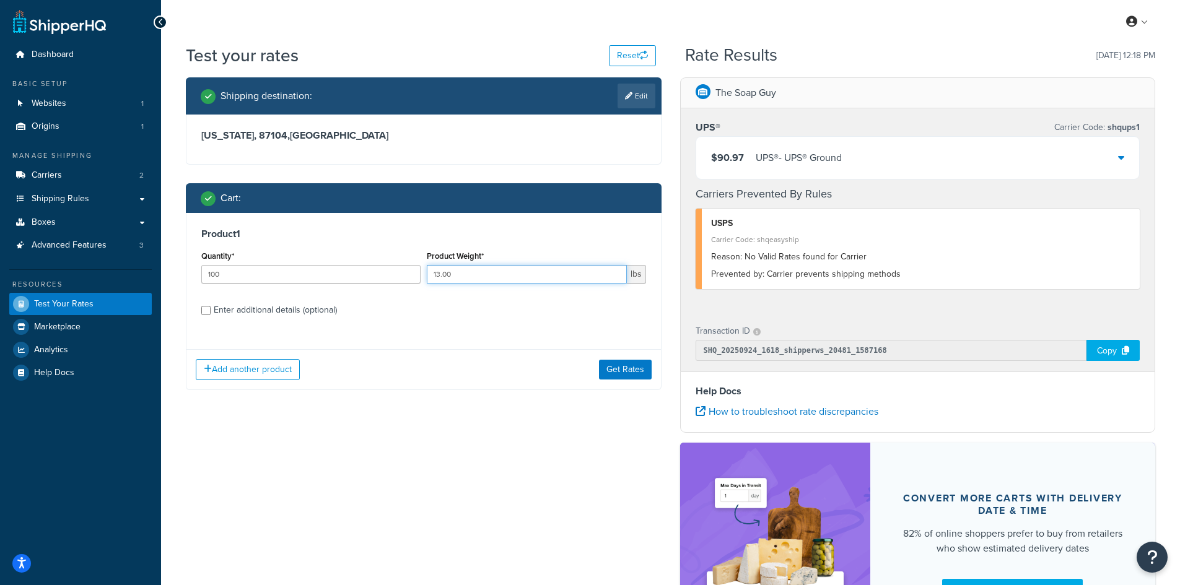
paste input "number"
type input "3.00"
click at [628, 365] on button "Get Rates" at bounding box center [625, 370] width 53 height 20
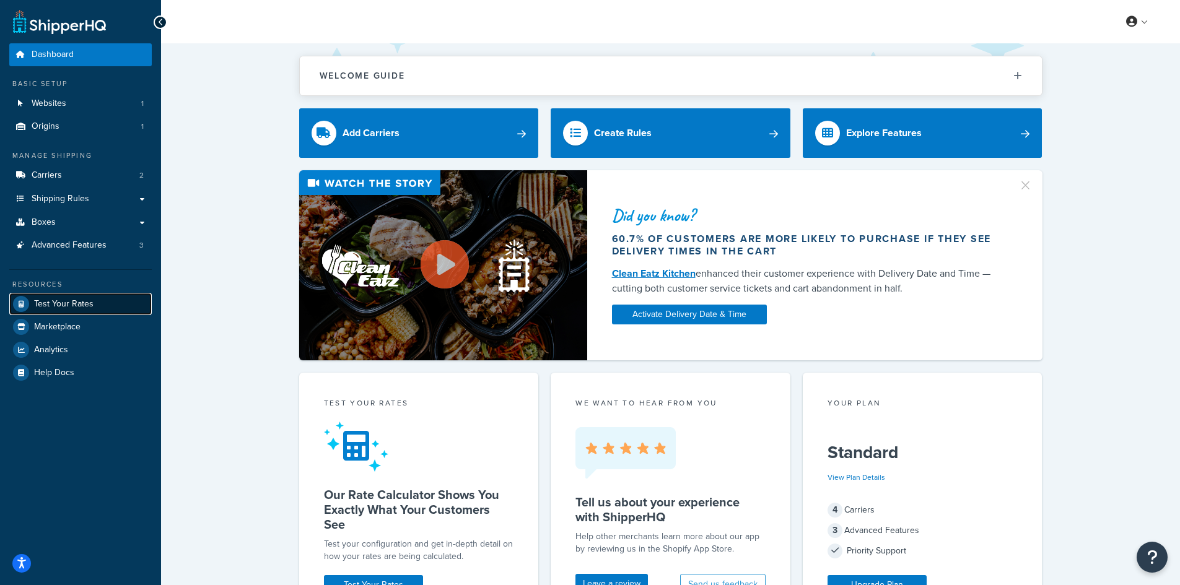
click at [77, 299] on span "Test Your Rates" at bounding box center [63, 304] width 59 height 11
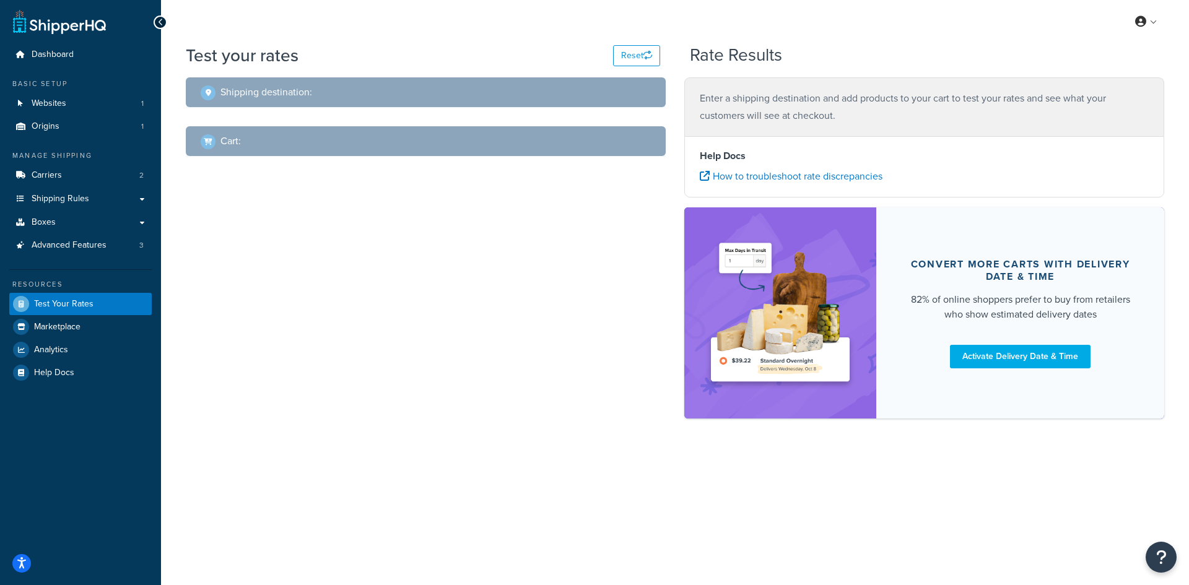
select select "[GEOGRAPHIC_DATA]"
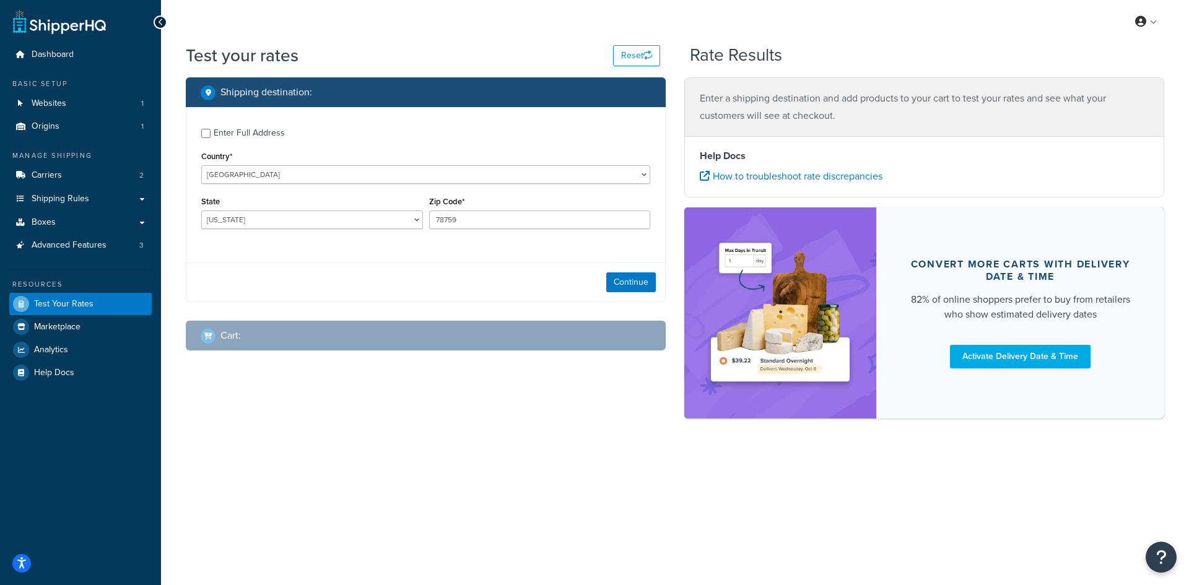
click at [465, 207] on div "Zip Code* 78759" at bounding box center [540, 211] width 222 height 36
click at [460, 217] on input "78759" at bounding box center [540, 220] width 222 height 19
paste input "85248"
type input "85248"
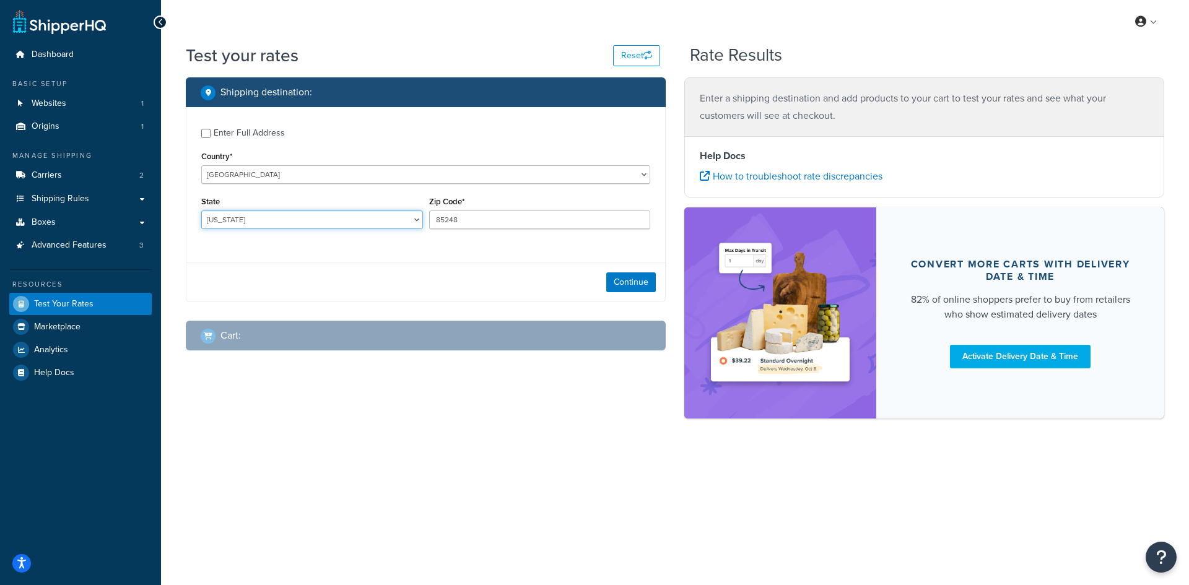
click at [303, 212] on select "[US_STATE] [US_STATE] [US_STATE] [US_STATE] [US_STATE] Armed Forces Americas Ar…" at bounding box center [312, 220] width 222 height 19
select select "AZ"
click at [201, 211] on select "[US_STATE] [US_STATE] [US_STATE] [US_STATE] [US_STATE] Armed Forces Americas Ar…" at bounding box center [312, 220] width 222 height 19
click at [615, 279] on button "Continue" at bounding box center [631, 283] width 50 height 20
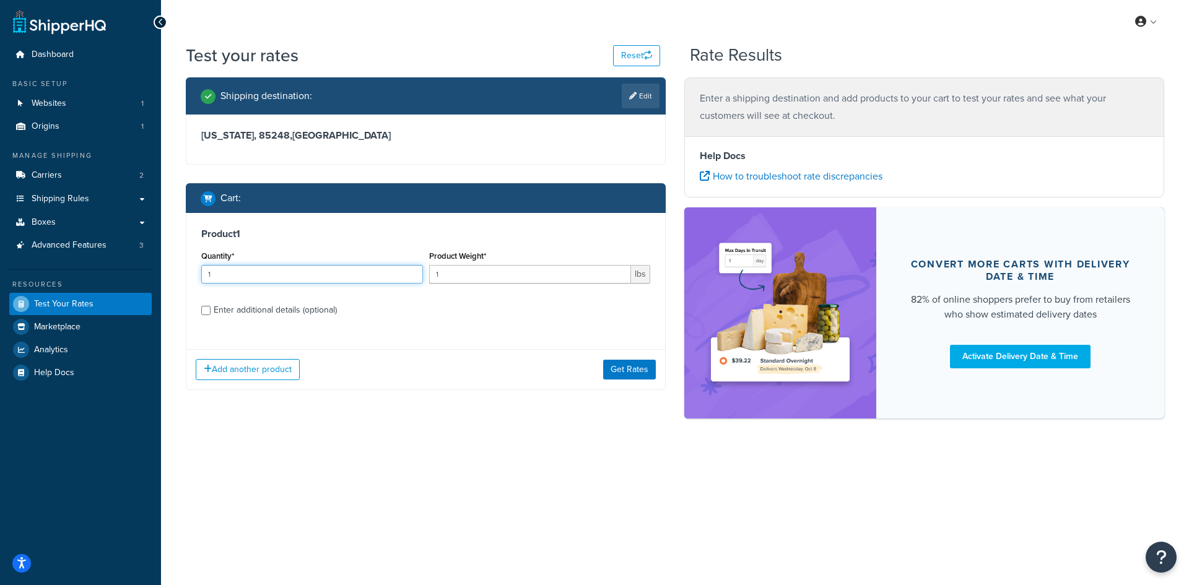
click at [233, 271] on input "1" at bounding box center [312, 274] width 222 height 19
type input "100"
paste input "0.48"
type input "0.48"
click at [643, 372] on button "Get Rates" at bounding box center [629, 370] width 53 height 20
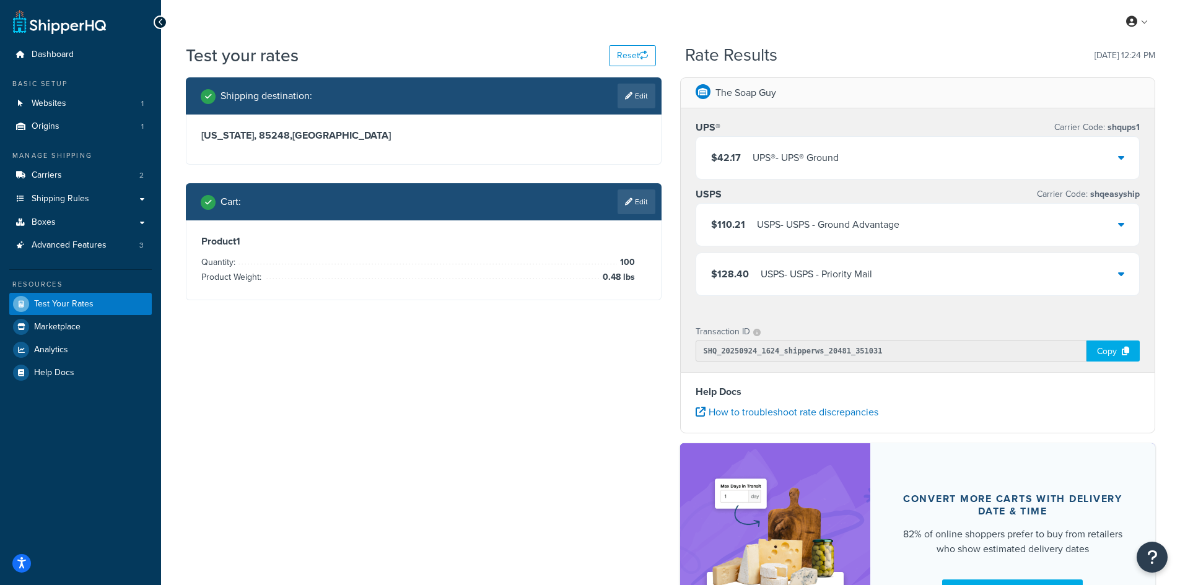
click at [954, 148] on div "$42.17 UPS® - UPS® Ground" at bounding box center [917, 158] width 443 height 42
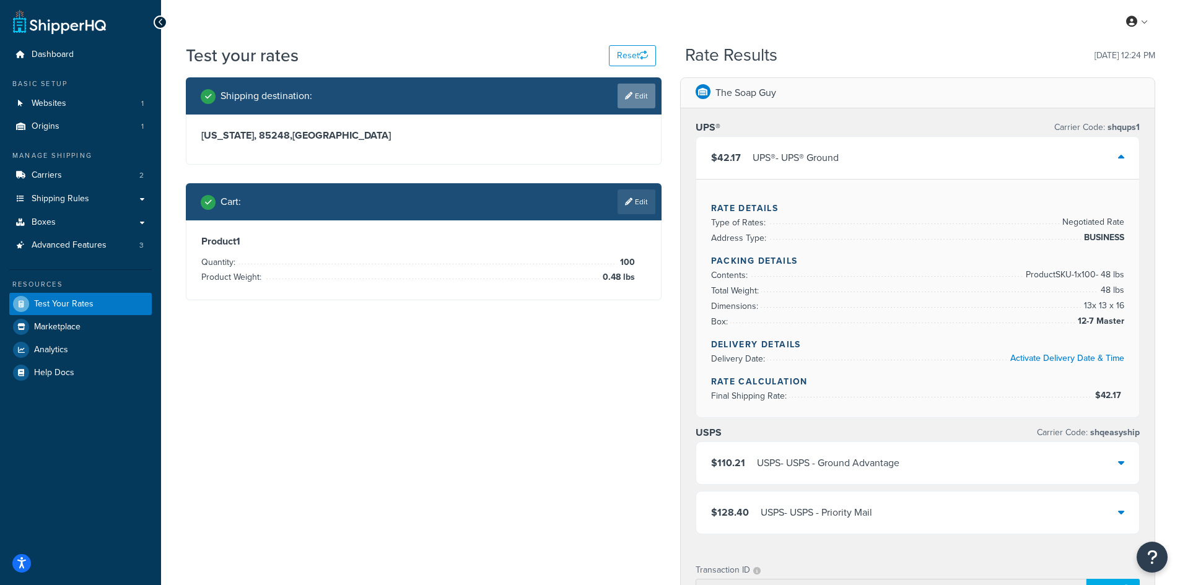
click at [630, 108] on link "Edit" at bounding box center [636, 96] width 38 height 25
select select "AZ"
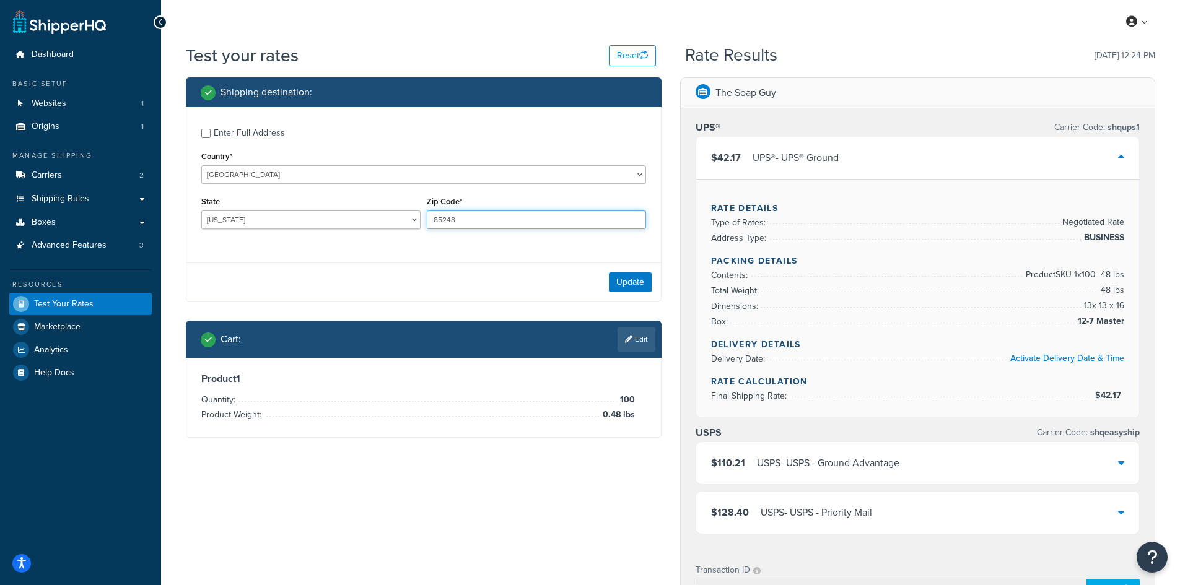
click at [504, 218] on input "85248" at bounding box center [536, 220] width 219 height 19
paste input "44675"
type input "44675"
click at [267, 218] on select "[US_STATE] [US_STATE] [US_STATE] [US_STATE] [US_STATE] Armed Forces Americas Ar…" at bounding box center [310, 220] width 219 height 19
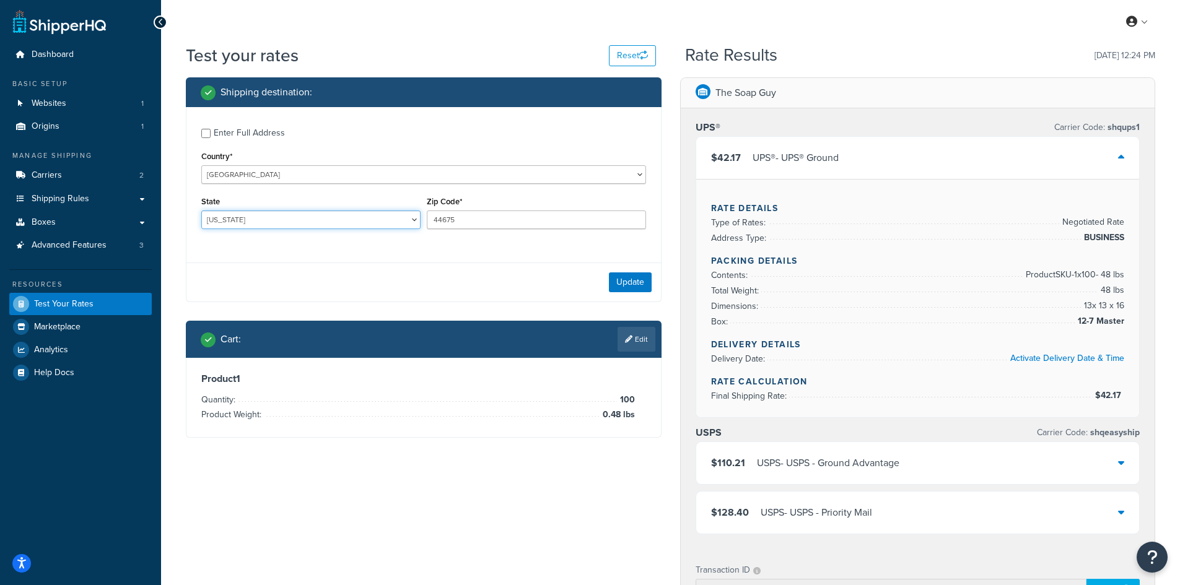
select select "OH"
click at [201, 211] on select "[US_STATE] [US_STATE] [US_STATE] [US_STATE] [US_STATE] Armed Forces Americas Ar…" at bounding box center [310, 220] width 219 height 19
click at [627, 279] on button "Update" at bounding box center [630, 283] width 43 height 20
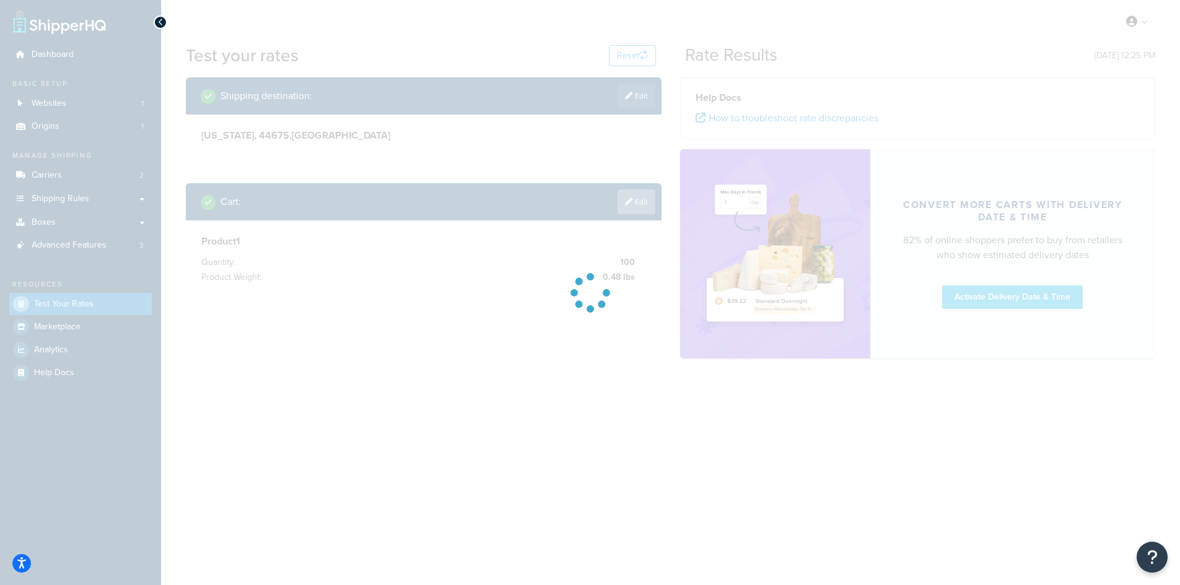
click at [635, 297] on div at bounding box center [590, 292] width 1180 height 585
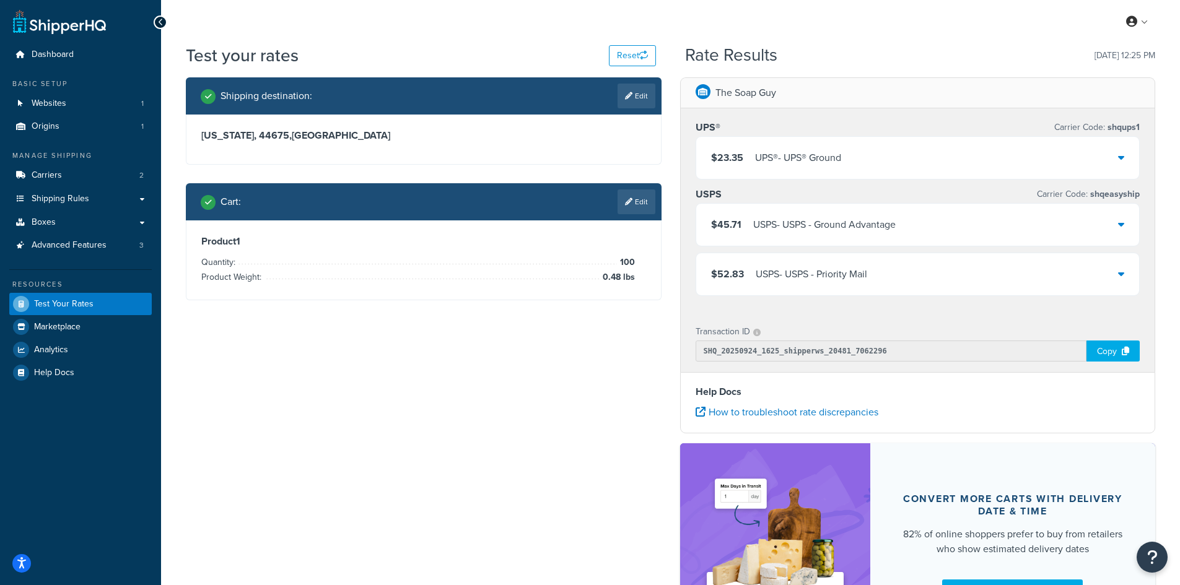
click at [627, 203] on icon at bounding box center [628, 201] width 7 height 7
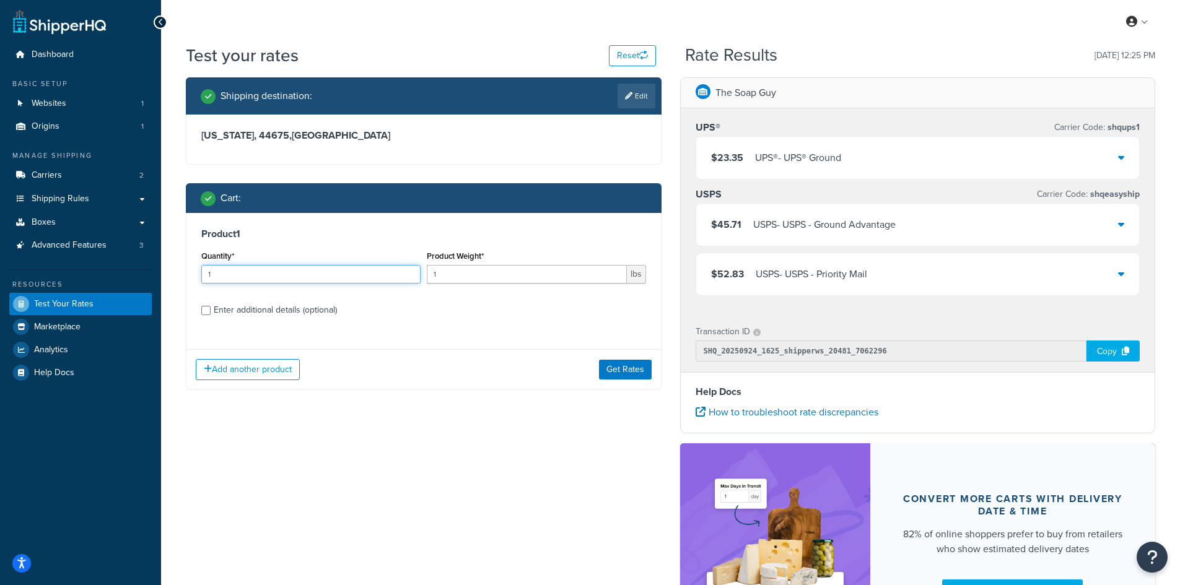
click at [322, 275] on input "1" at bounding box center [310, 274] width 219 height 19
type input "100"
paste input "0.66"
type input "0.66"
click at [630, 364] on button "Get Rates" at bounding box center [625, 370] width 53 height 20
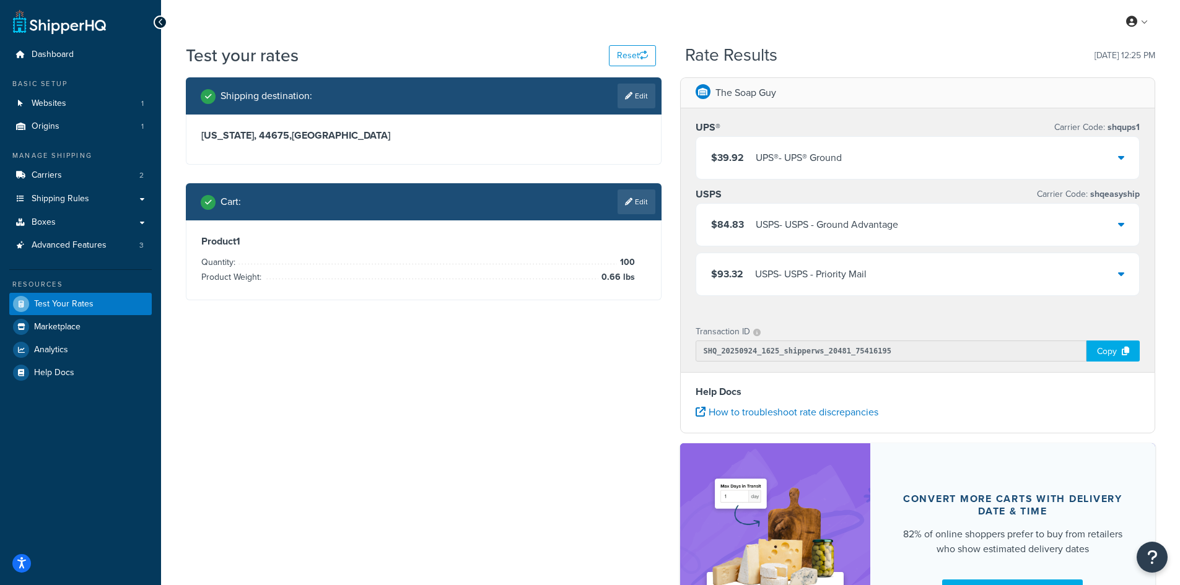
click at [931, 156] on div "$39.92 UPS® - UPS® Ground" at bounding box center [917, 158] width 443 height 42
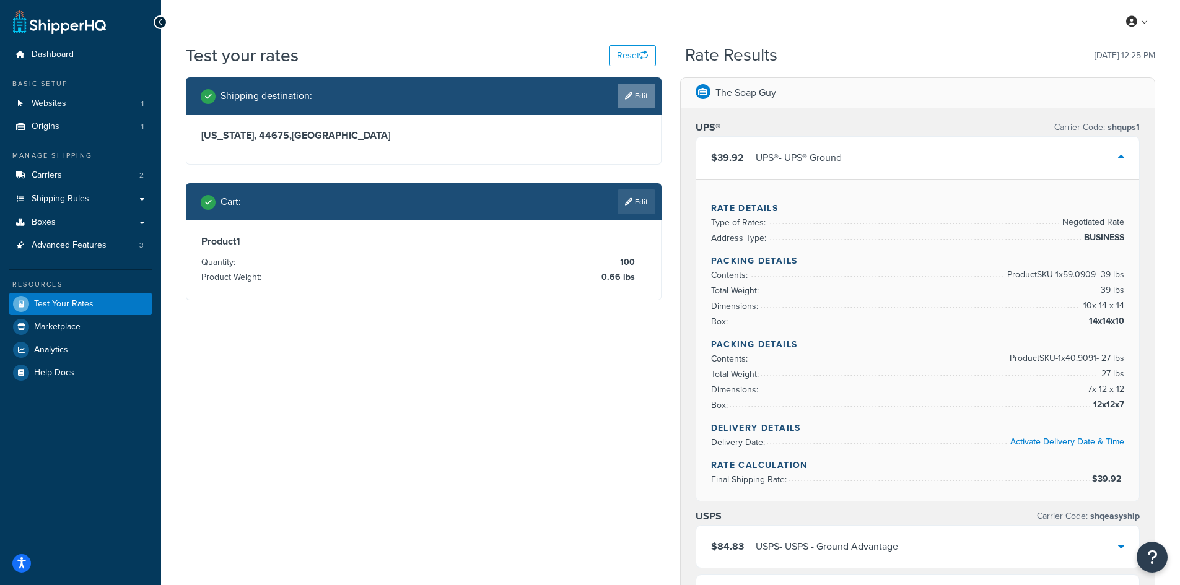
click at [635, 101] on link "Edit" at bounding box center [636, 96] width 38 height 25
select select "OH"
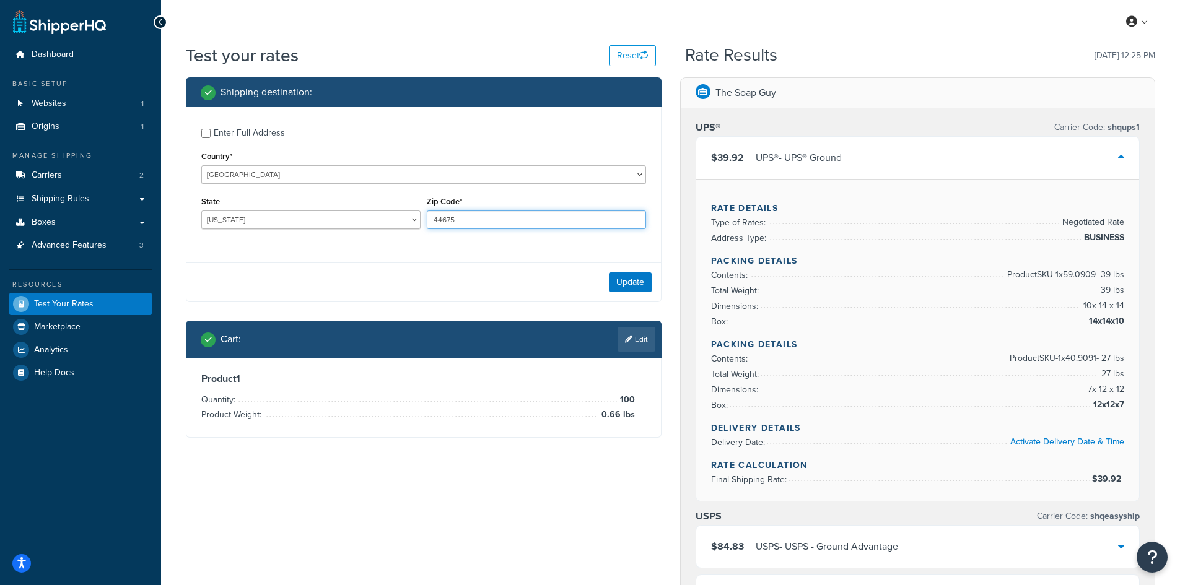
click at [469, 222] on input "44675" at bounding box center [536, 220] width 219 height 19
type input "10040"
click at [295, 222] on select "[US_STATE] [US_STATE] [US_STATE] [US_STATE] [US_STATE] Armed Forces Americas Ar…" at bounding box center [310, 220] width 219 height 19
click at [201, 211] on select "[US_STATE] [US_STATE] [US_STATE] [US_STATE] [US_STATE] Armed Forces Americas Ar…" at bounding box center [310, 220] width 219 height 19
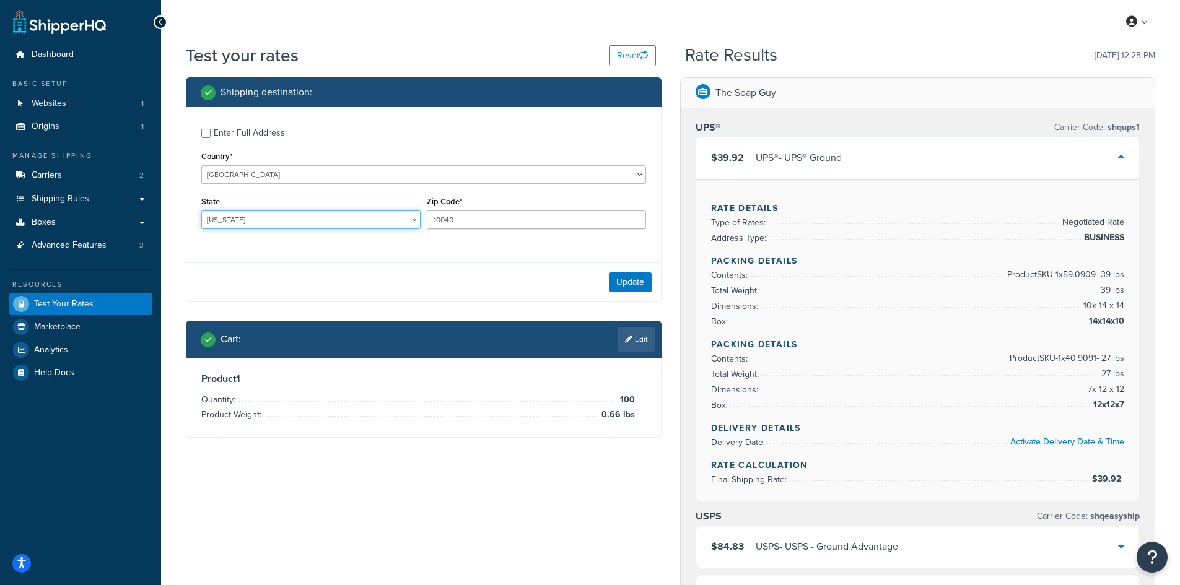
click at [256, 220] on select "[US_STATE] [US_STATE] [US_STATE] [US_STATE] [US_STATE] Armed Forces Americas Ar…" at bounding box center [310, 220] width 219 height 19
select select "NY"
click at [201, 211] on select "[US_STATE] [US_STATE] [US_STATE] [US_STATE] [US_STATE] Armed Forces Americas Ar…" at bounding box center [310, 220] width 219 height 19
click at [617, 281] on button "Update" at bounding box center [630, 283] width 43 height 20
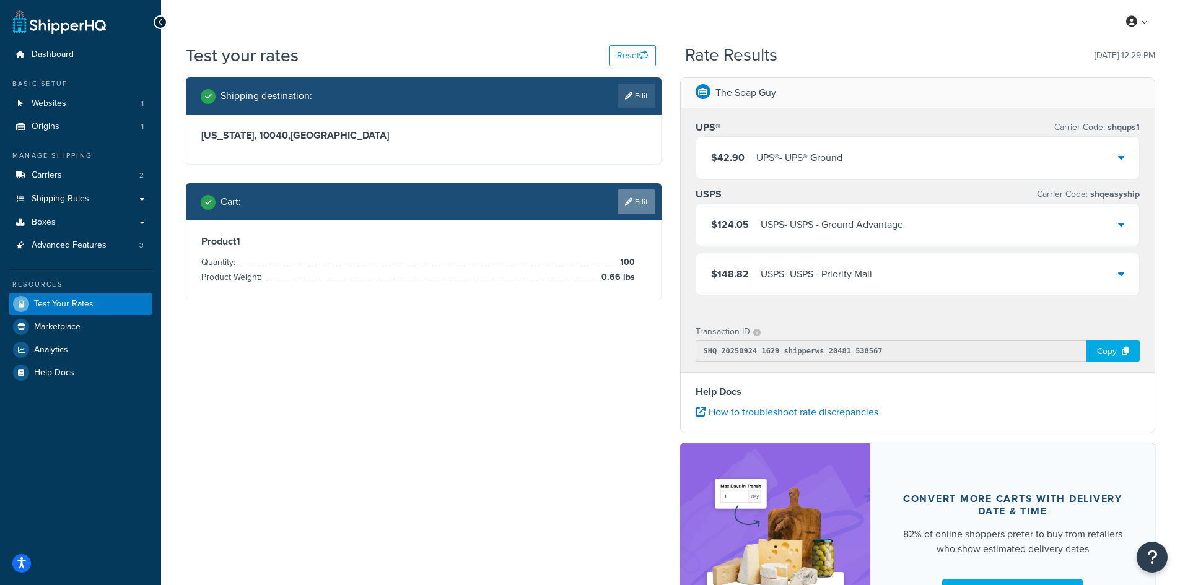
click at [632, 199] on link "Edit" at bounding box center [636, 202] width 38 height 25
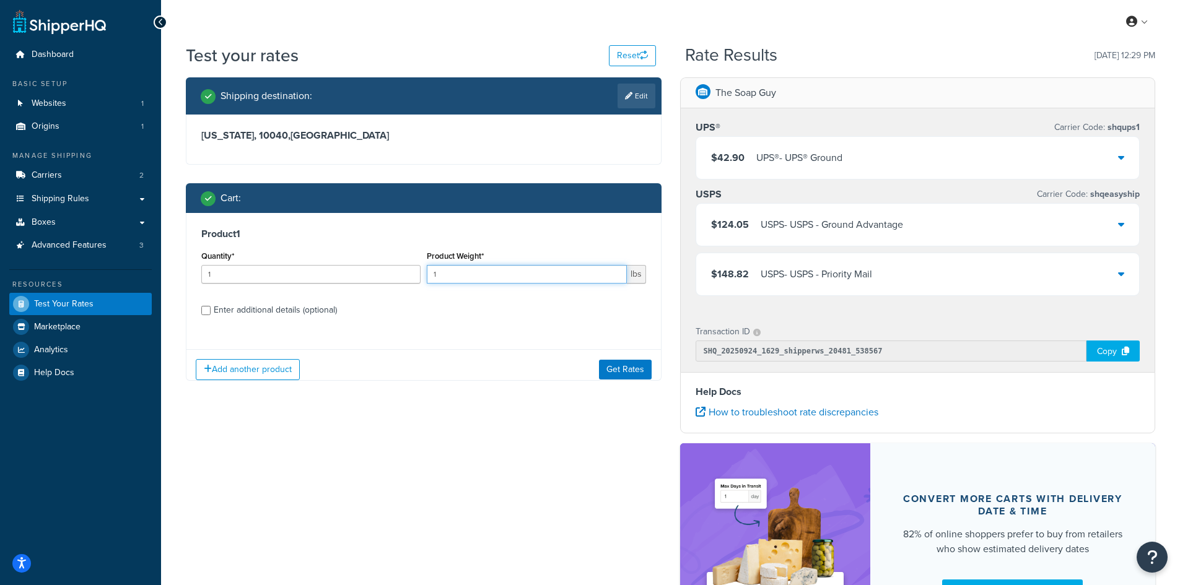
click at [470, 277] on input "1" at bounding box center [527, 274] width 200 height 19
paste input "0.18"
type input "0.18"
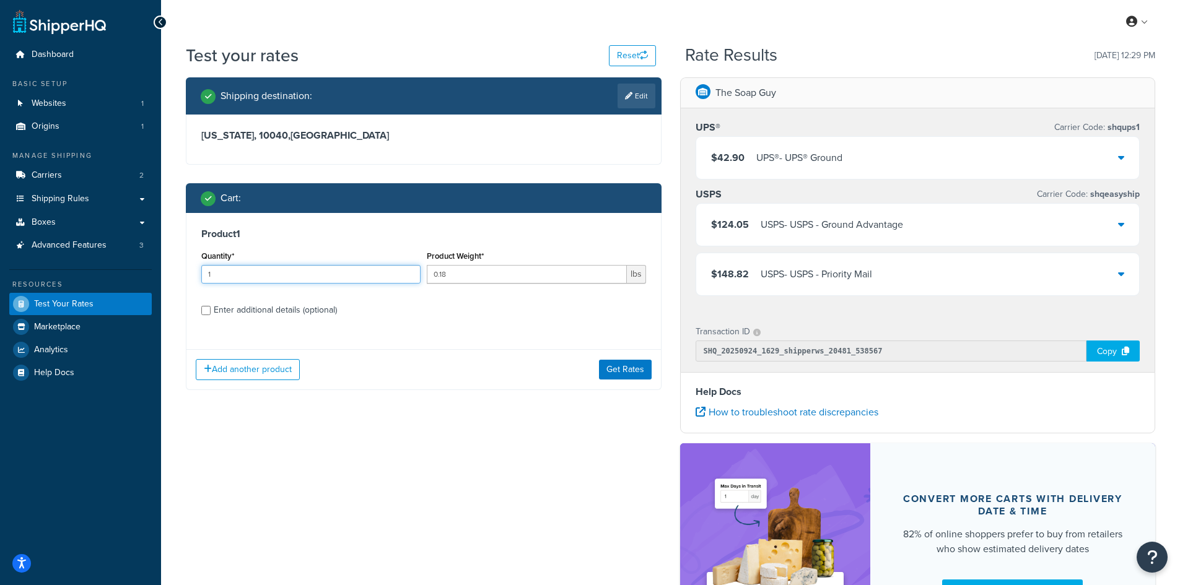
click at [331, 277] on input "1" at bounding box center [310, 274] width 219 height 19
type input "100"
click at [603, 377] on button "Get Rates" at bounding box center [625, 370] width 53 height 20
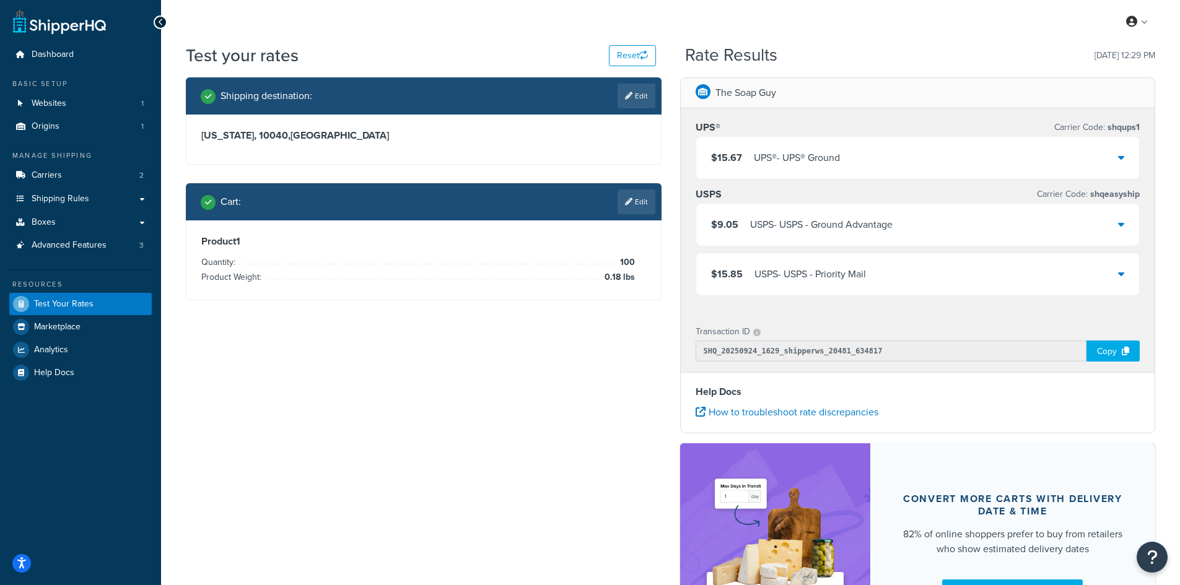
click at [993, 170] on div "$15.67 UPS® - UPS® Ground" at bounding box center [917, 158] width 443 height 42
